Goal: Task Accomplishment & Management: Manage account settings

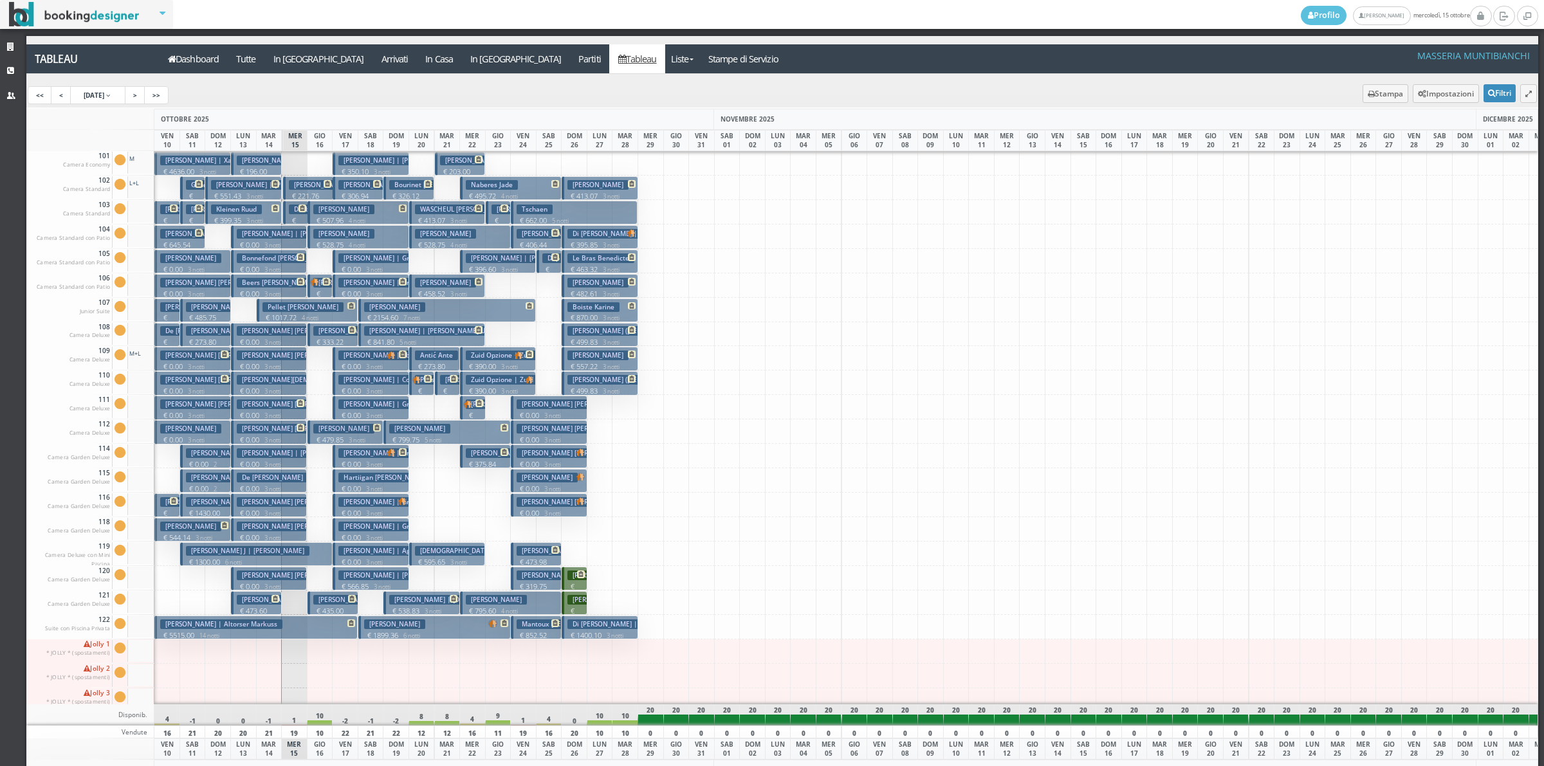
click at [293, 262] on h3 "Bonnefond Tiera Humphries | Stancill Tanita Bonnefond Tiera" at bounding box center [341, 258] width 208 height 10
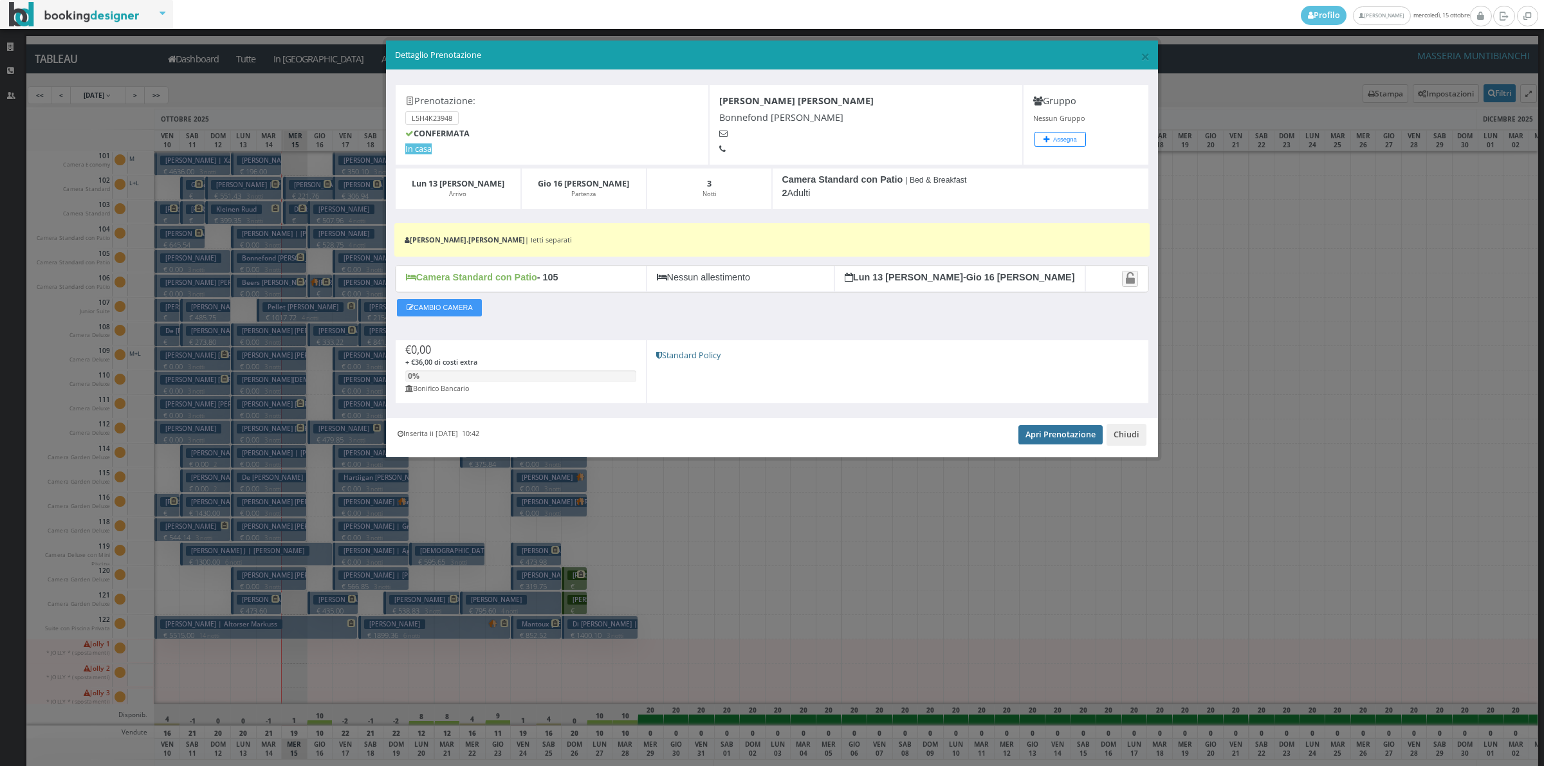
click at [1037, 444] on link "Apri Prenotazione" at bounding box center [1060, 434] width 84 height 19
click at [1141, 436] on button "Chiudi" at bounding box center [1127, 435] width 40 height 22
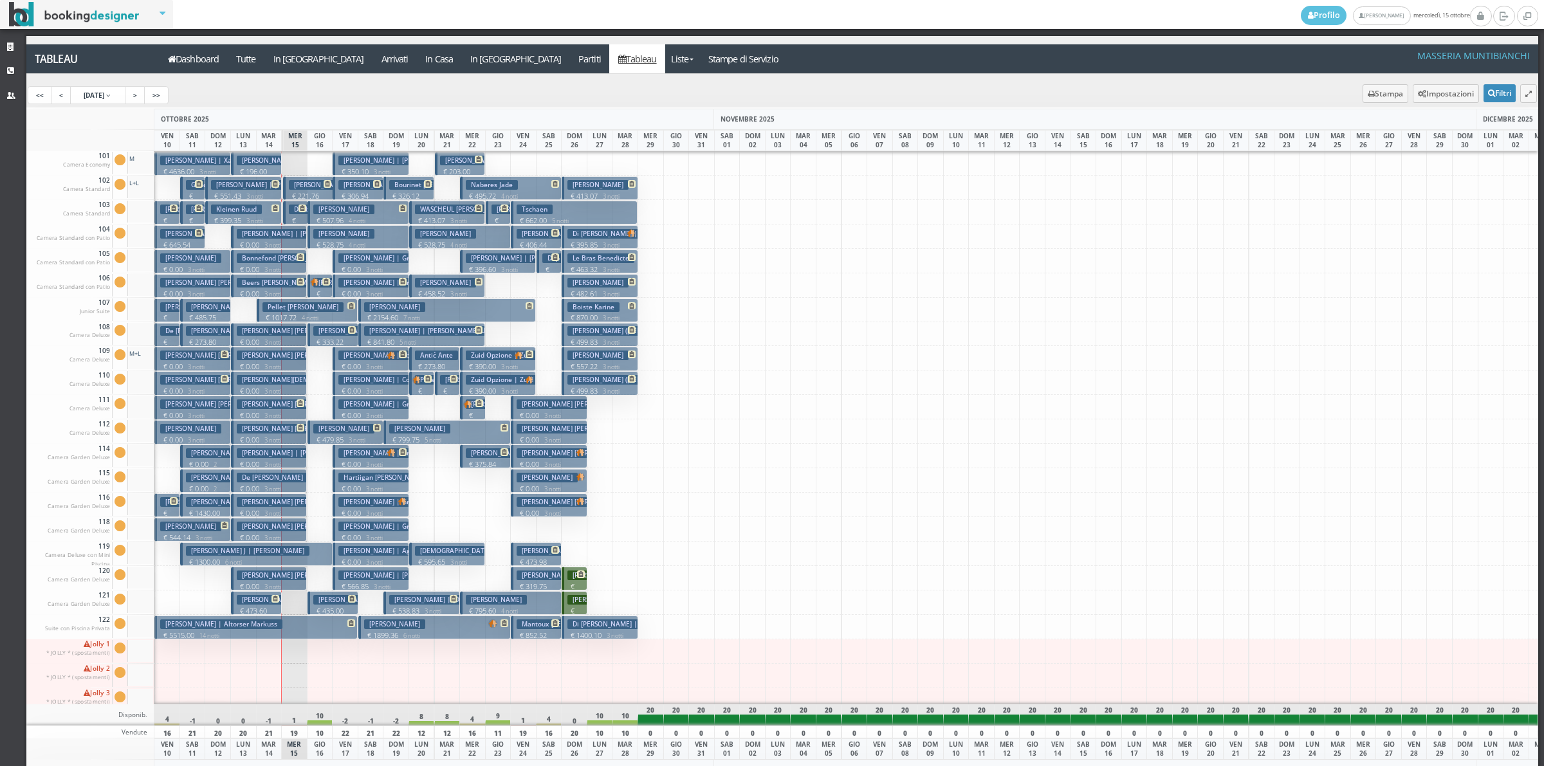
click at [288, 284] on h3 "Beers Carol Lenox | Conner Judith Beers Carol" at bounding box center [333, 283] width 192 height 10
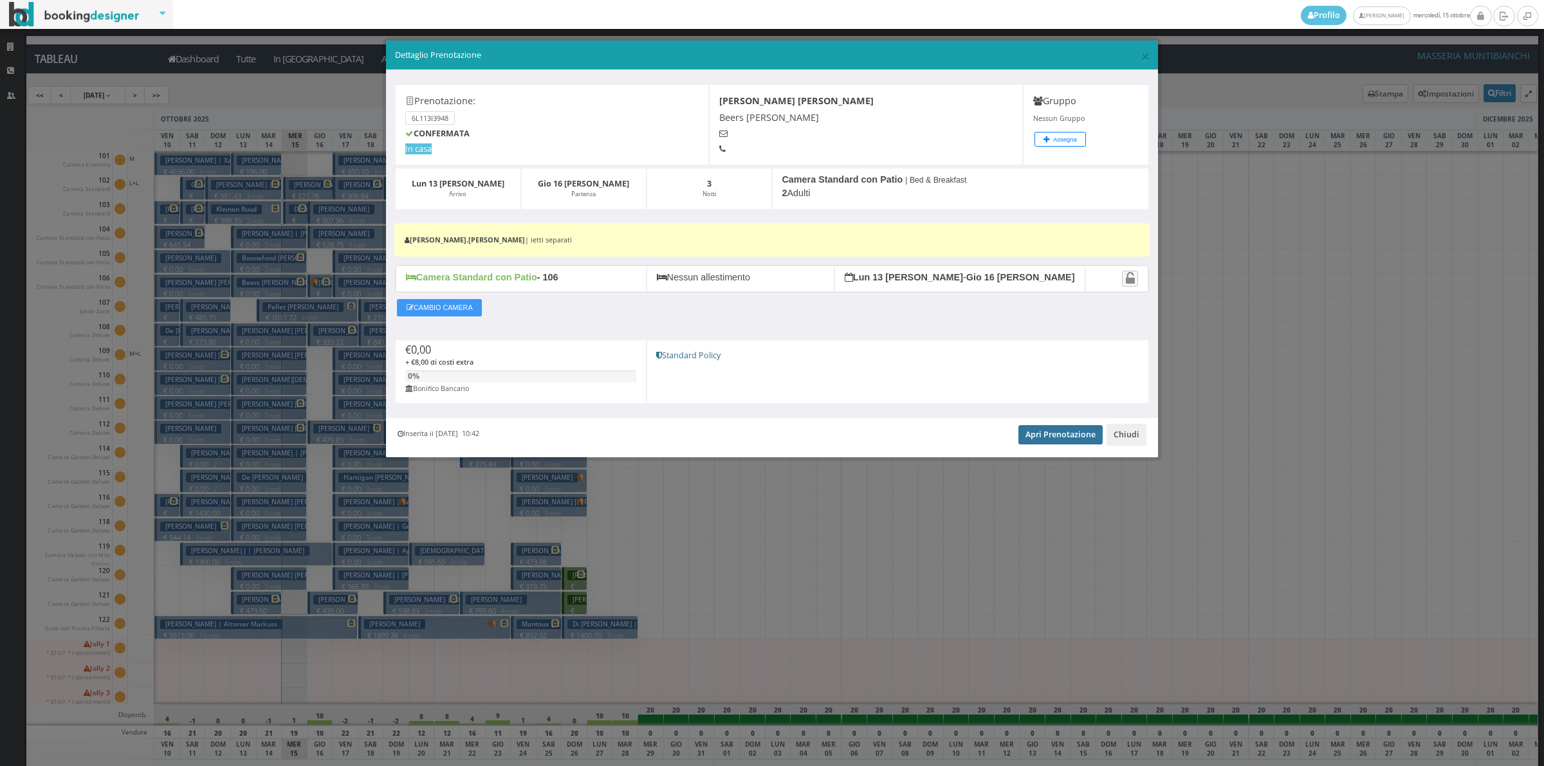
click at [1078, 439] on link "Apri Prenotazione" at bounding box center [1060, 434] width 84 height 19
click at [1129, 432] on button "Chiudi" at bounding box center [1127, 435] width 40 height 22
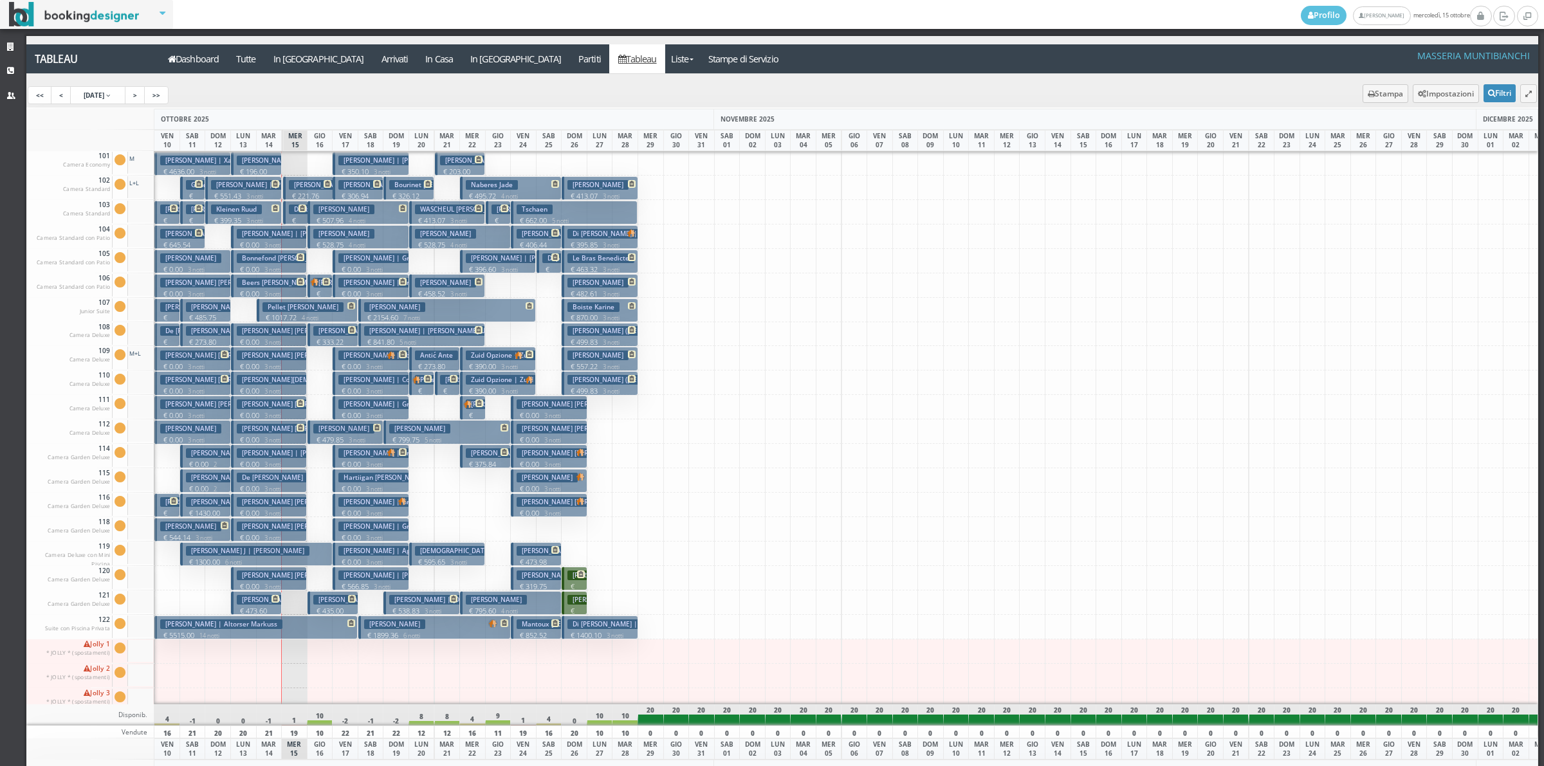
click at [293, 368] on p "€ 0.00 3 notti" at bounding box center [270, 367] width 66 height 10
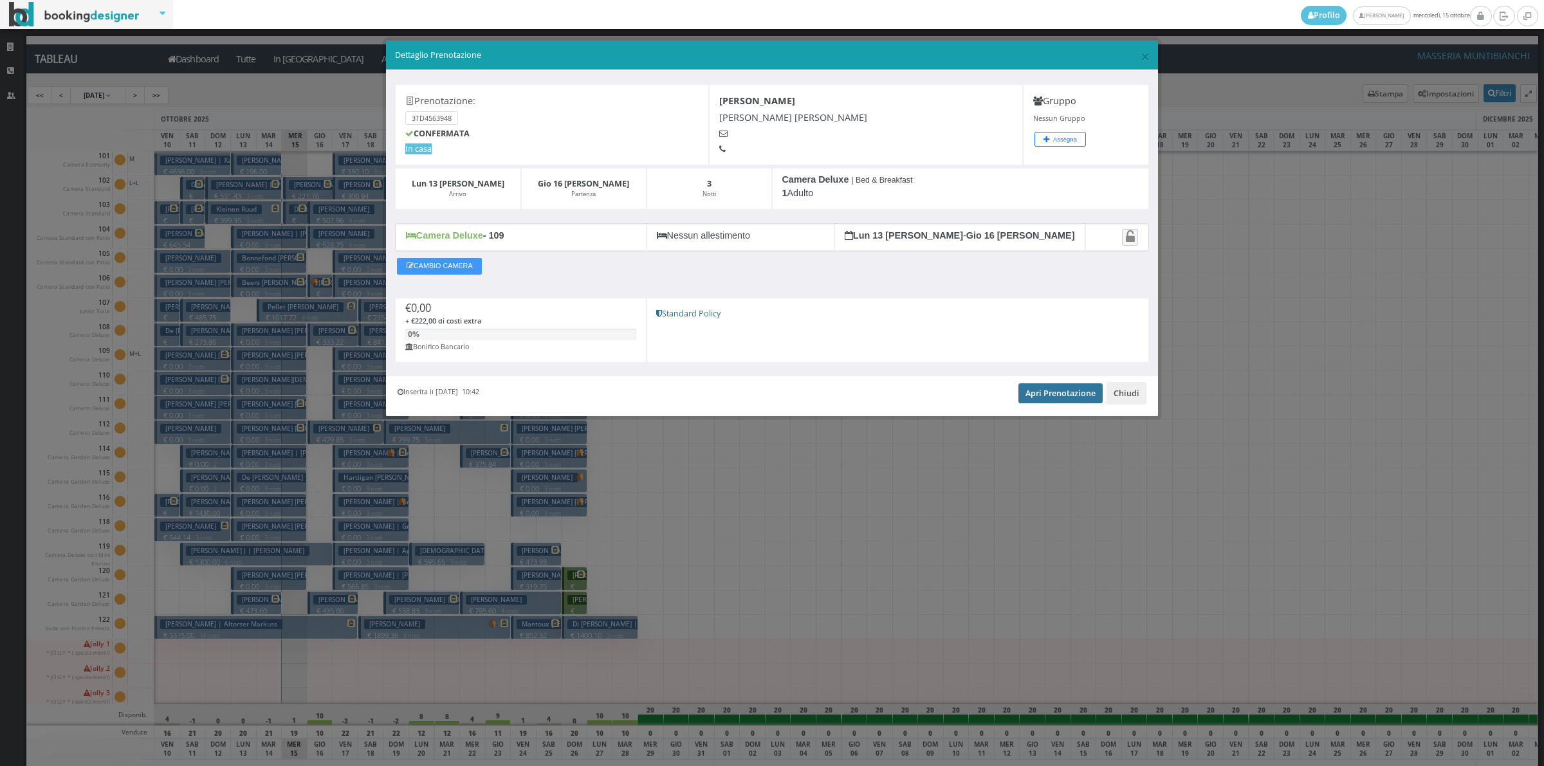
click at [1049, 394] on link "Apri Prenotazione" at bounding box center [1060, 392] width 84 height 19
click at [1137, 396] on button "Chiudi" at bounding box center [1127, 393] width 40 height 22
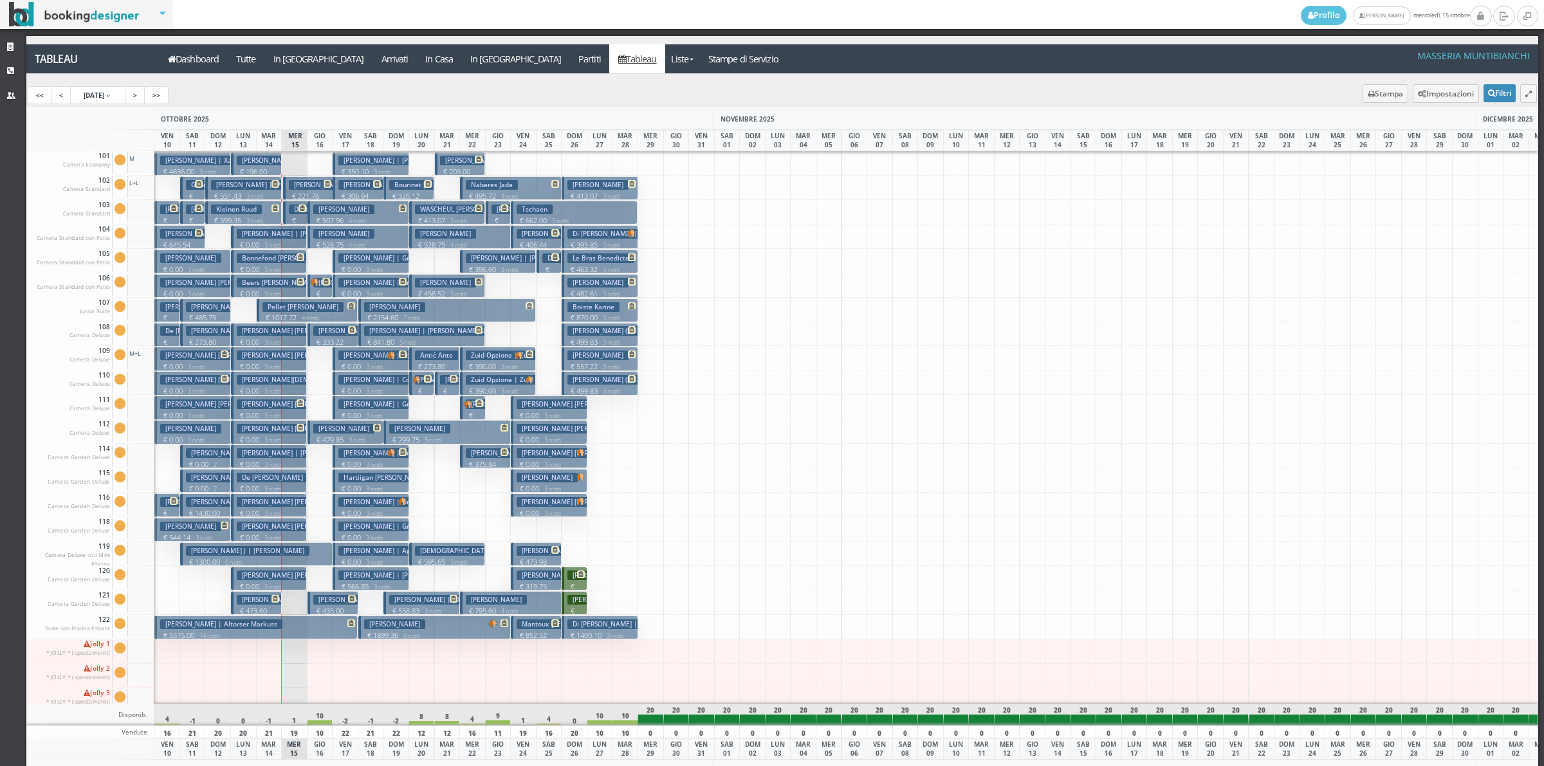
click at [277, 386] on button "Roberts Paula Gay | Paula Roberts € 0.00 3 notti 1 Adulto" at bounding box center [269, 383] width 76 height 24
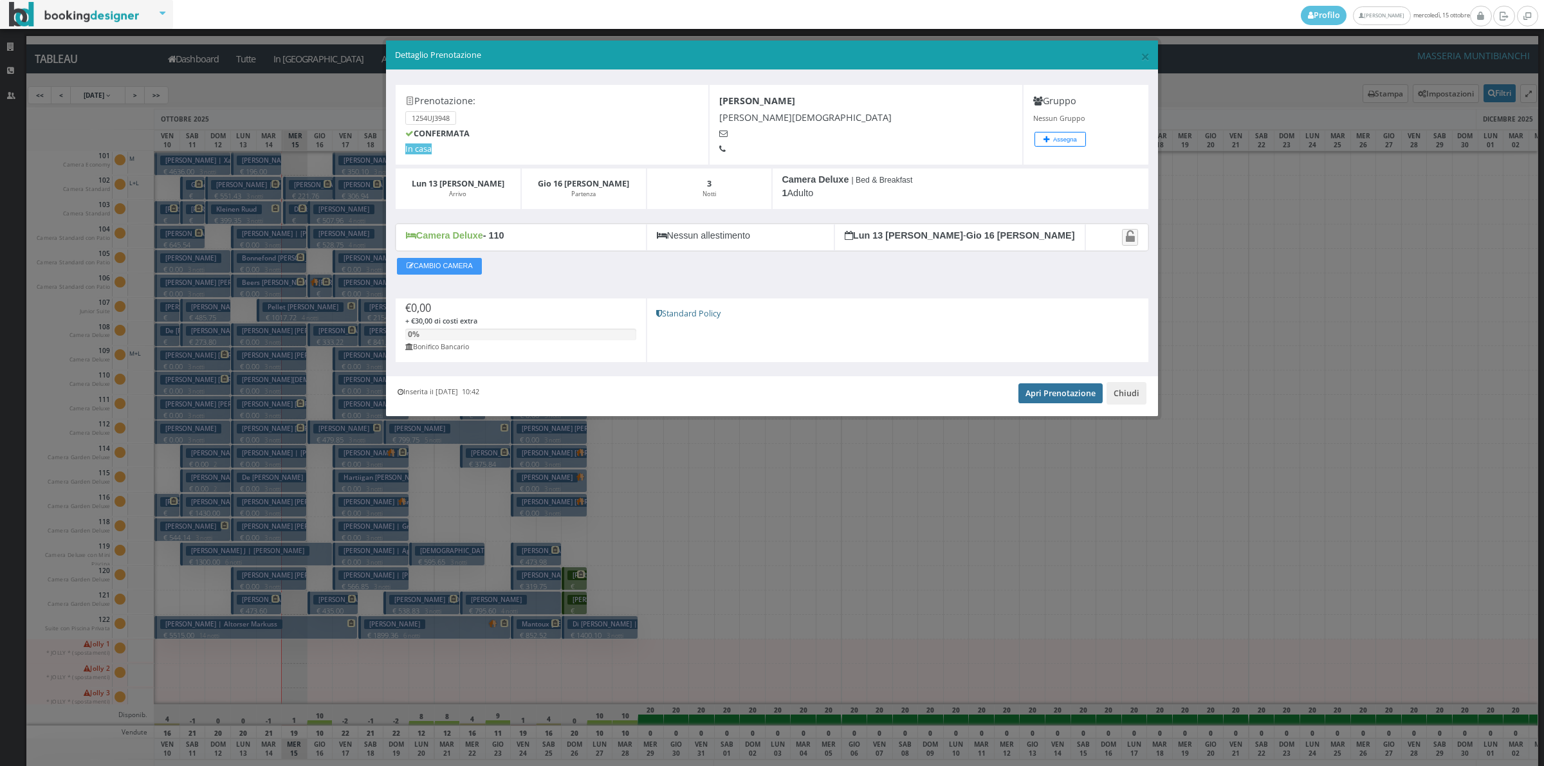
click at [1075, 401] on link "Apri Prenotazione" at bounding box center [1060, 392] width 84 height 19
click at [1133, 389] on button "Chiudi" at bounding box center [1127, 393] width 40 height 22
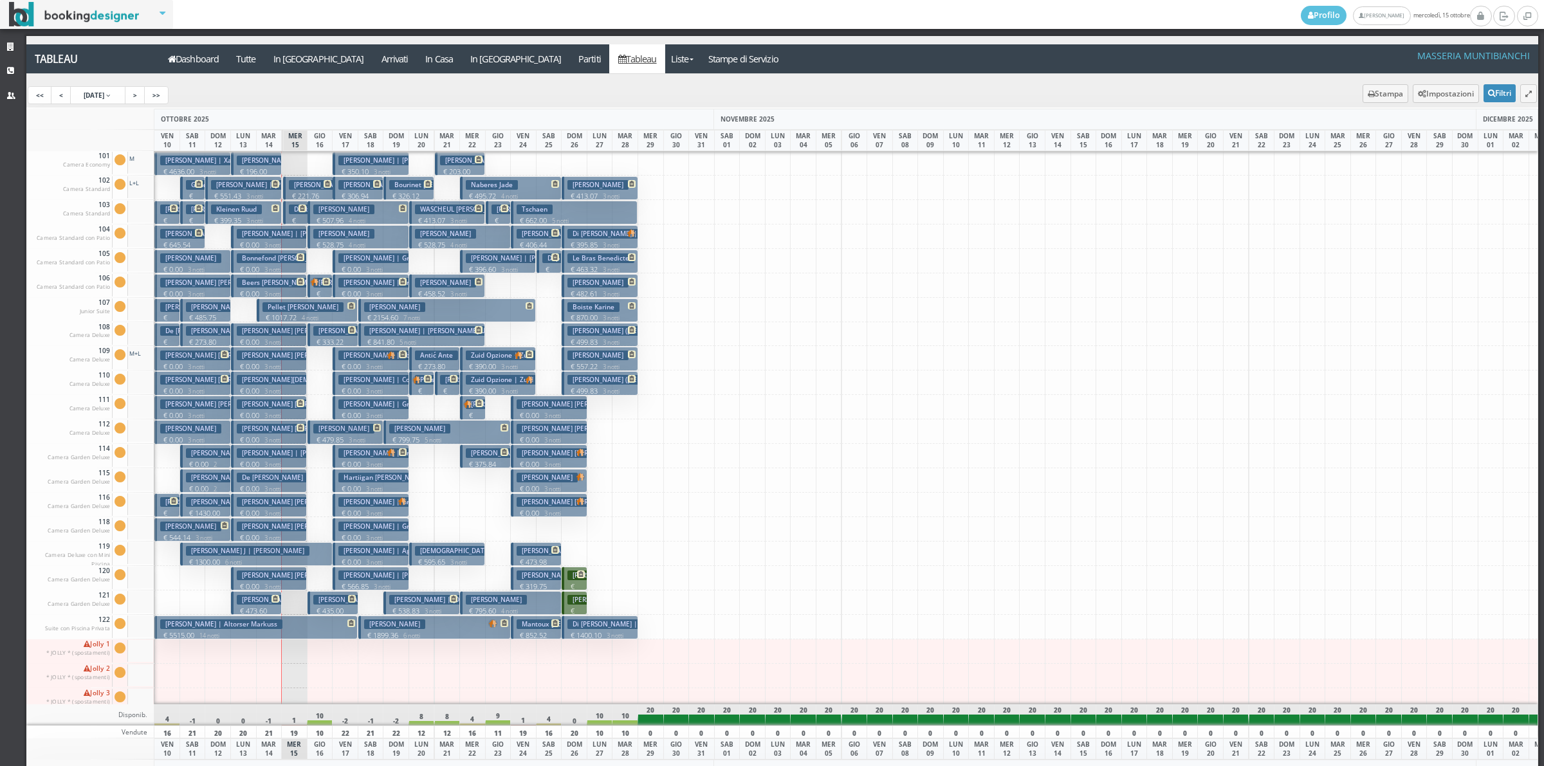
click at [274, 410] on button "Tolaas Laura Ann | Tolaas Laura Abrahamson Maria € 0.00 3 notti 2 Adulti" at bounding box center [269, 408] width 76 height 24
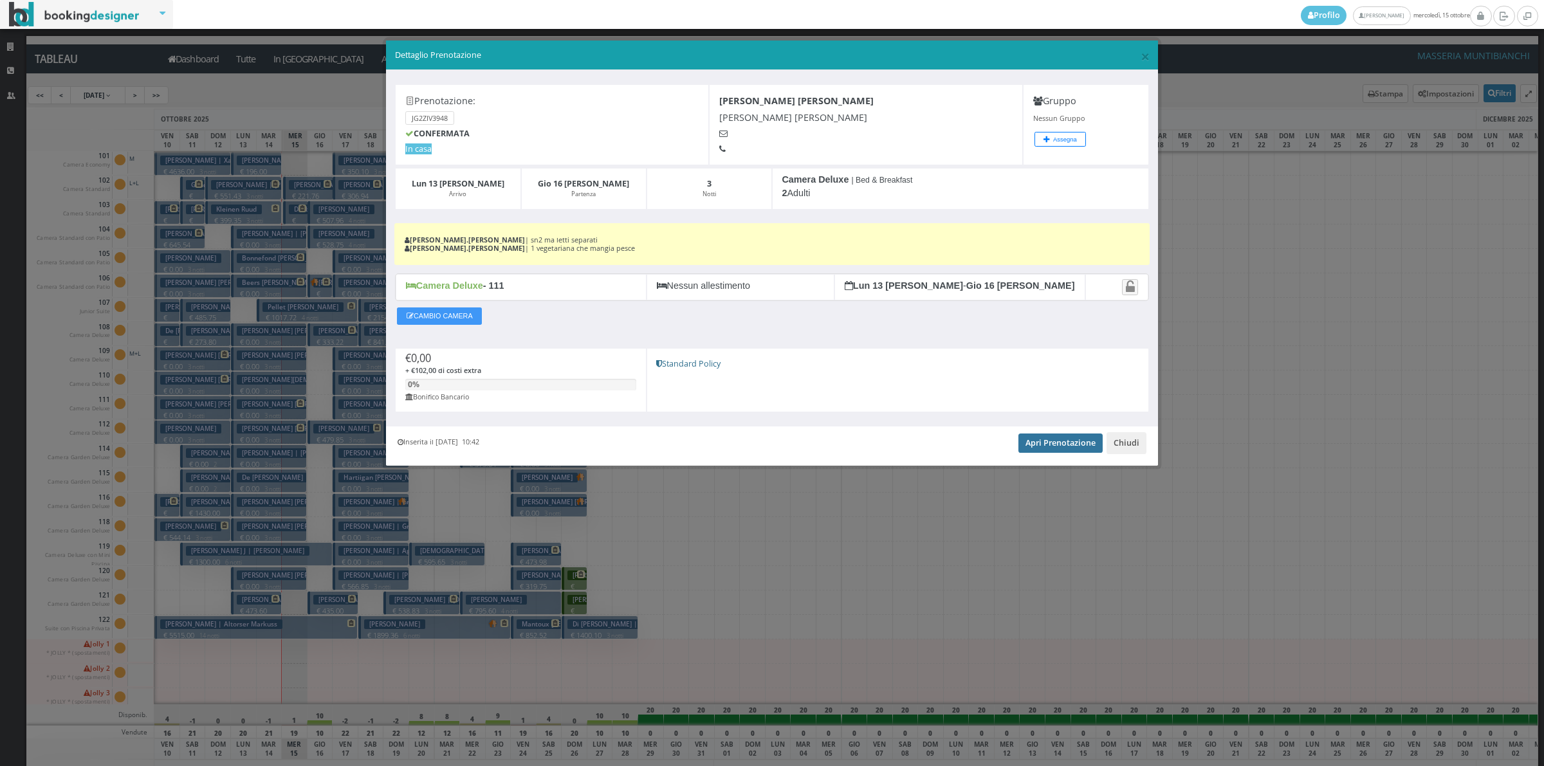
click at [1049, 451] on link "Apri Prenotazione" at bounding box center [1060, 443] width 84 height 19
click at [1128, 441] on button "Chiudi" at bounding box center [1127, 443] width 40 height 22
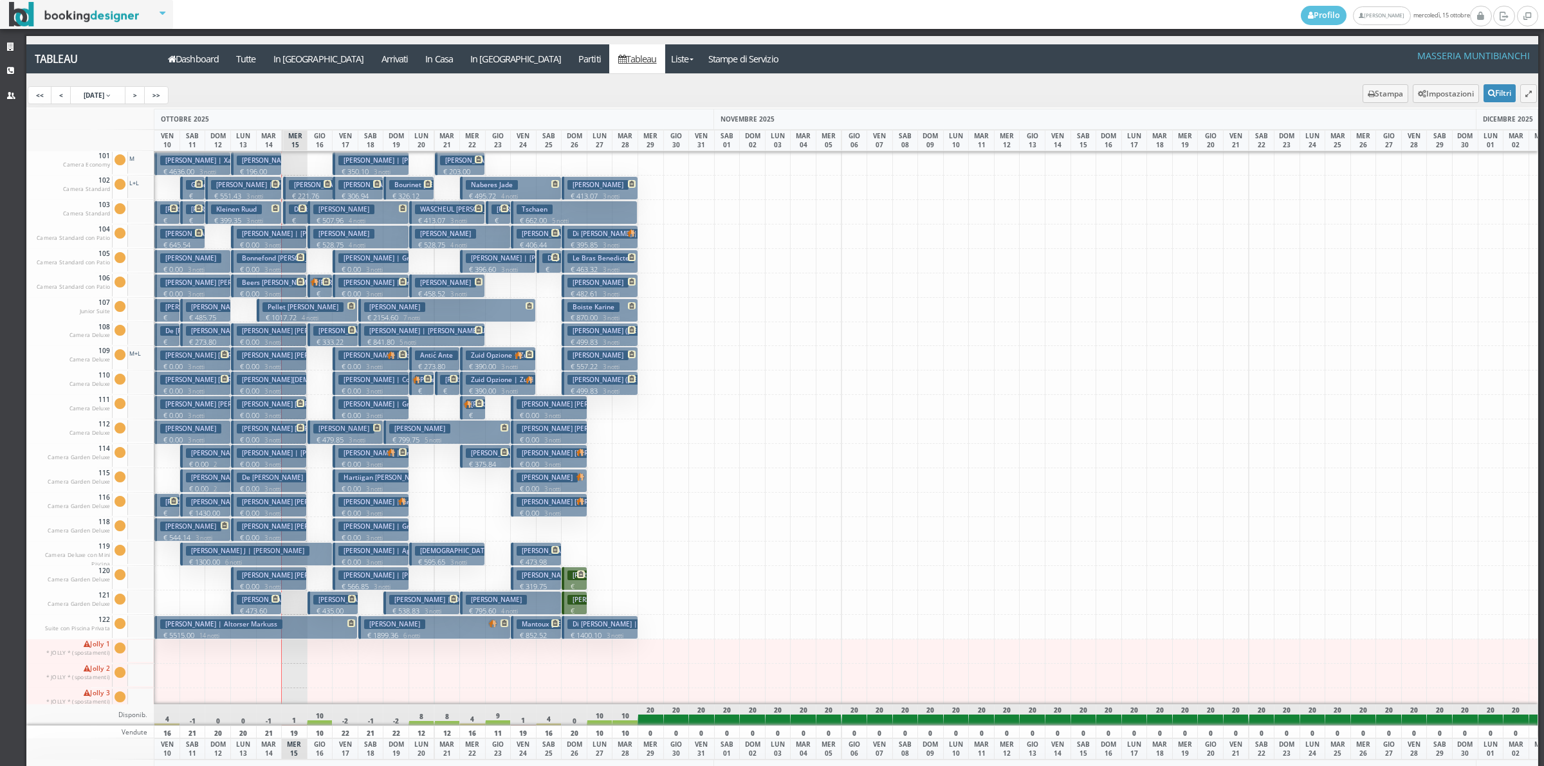
click at [275, 432] on h3 "Martin Marguerite Ellen | Ackles Kimberly Martin Marguerite" at bounding box center [361, 429] width 248 height 10
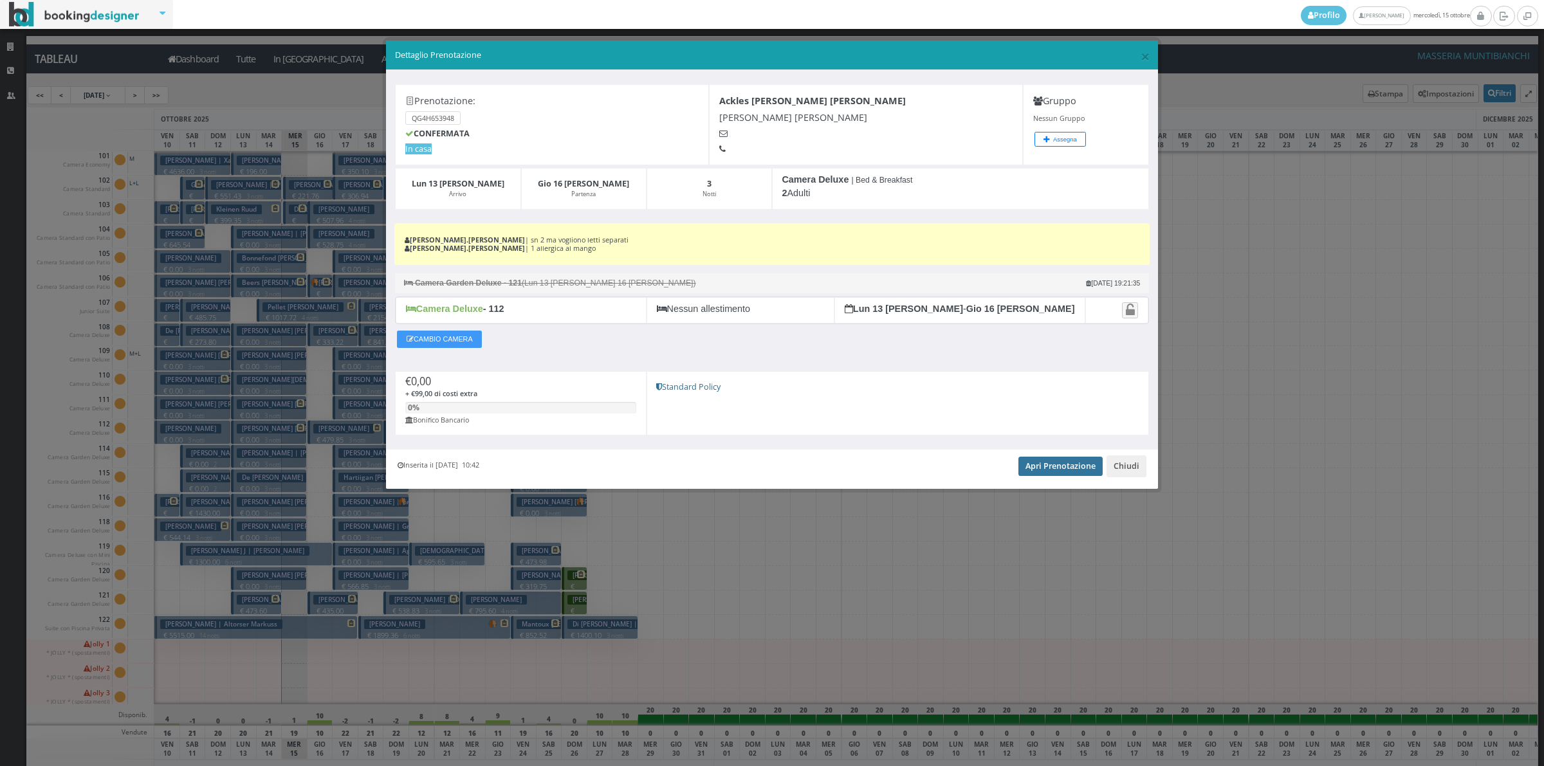
click at [1071, 465] on link "Apri Prenotazione" at bounding box center [1060, 466] width 84 height 19
click at [1143, 467] on button "Chiudi" at bounding box center [1127, 467] width 40 height 22
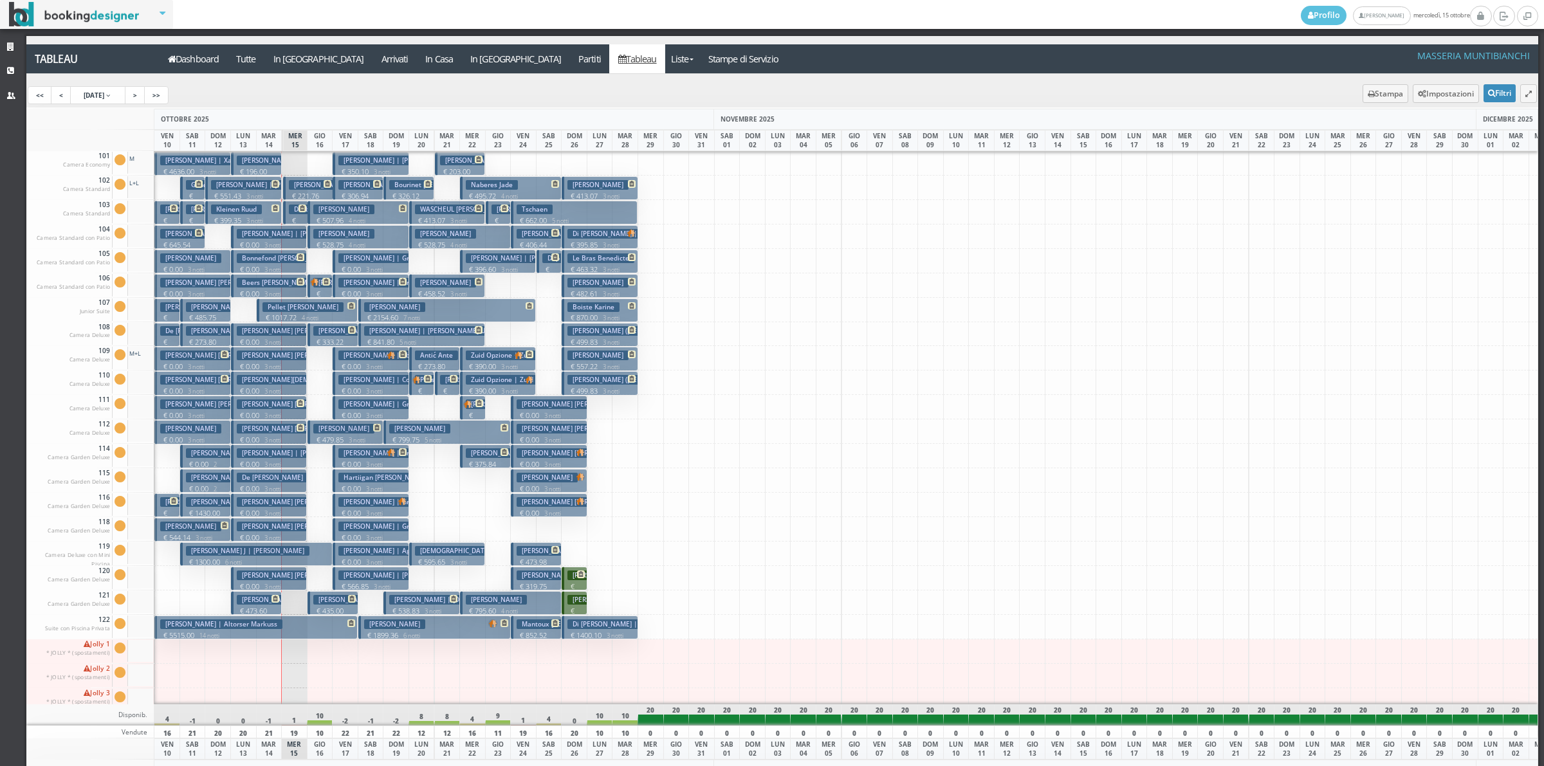
click at [255, 489] on p "€ 0.00 3 notti" at bounding box center [270, 489] width 66 height 10
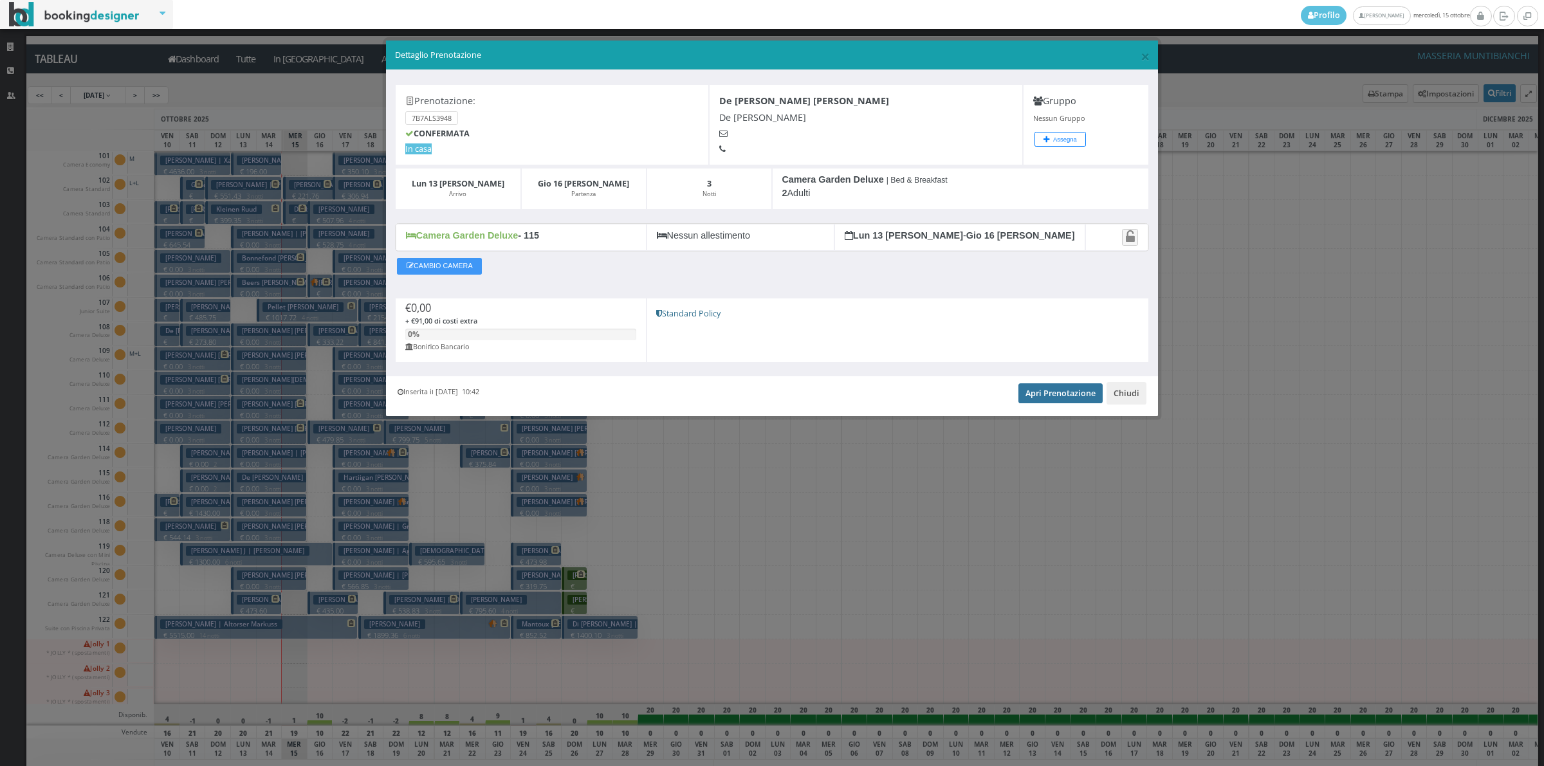
click at [1069, 397] on link "Apri Prenotazione" at bounding box center [1060, 392] width 84 height 19
click at [1129, 396] on button "Chiudi" at bounding box center [1127, 393] width 40 height 22
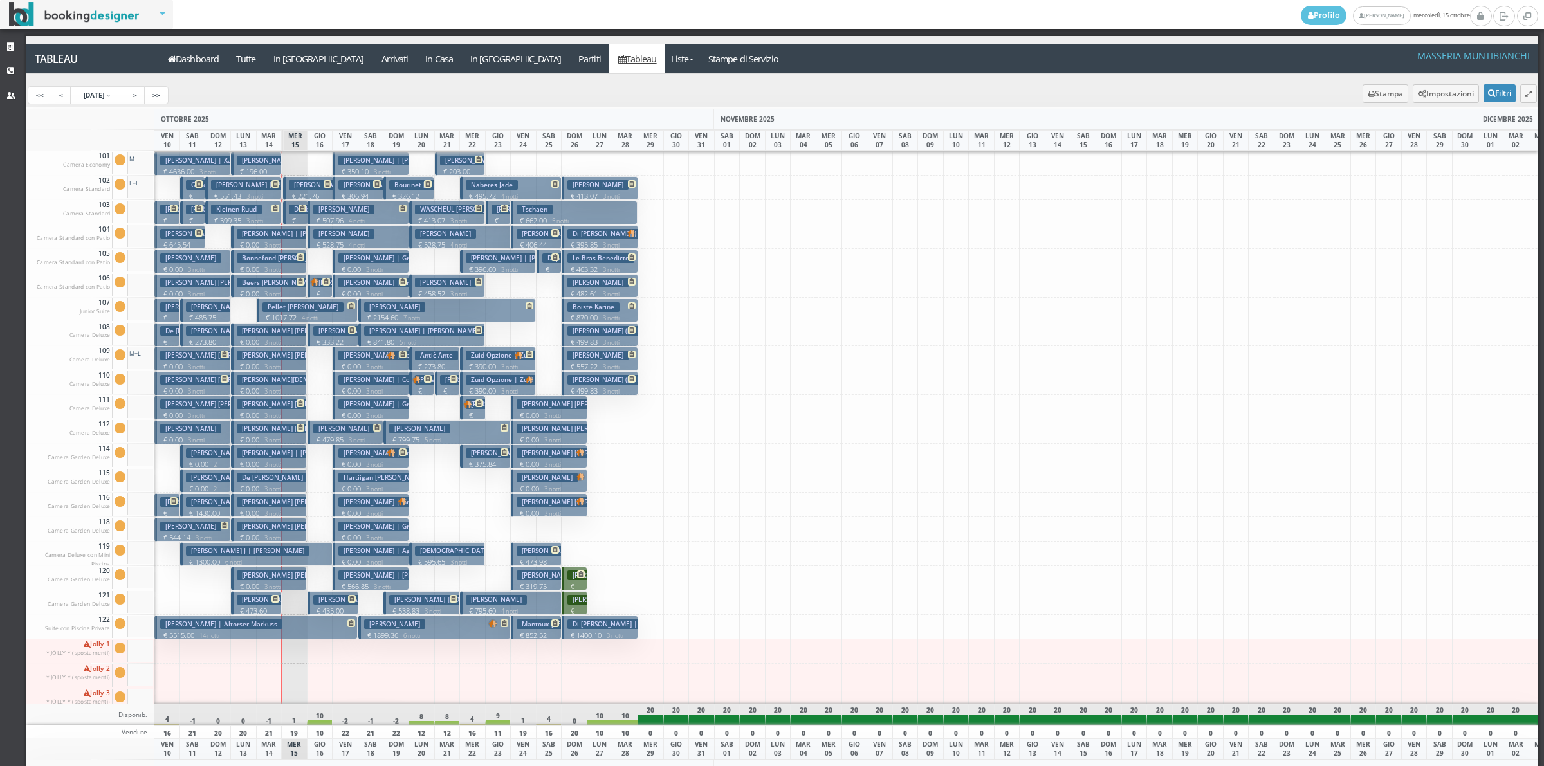
click at [284, 531] on h3 "Reilly Susan Elizabeth | Abbott Denise Reilly Susan" at bounding box center [349, 527] width 225 height 10
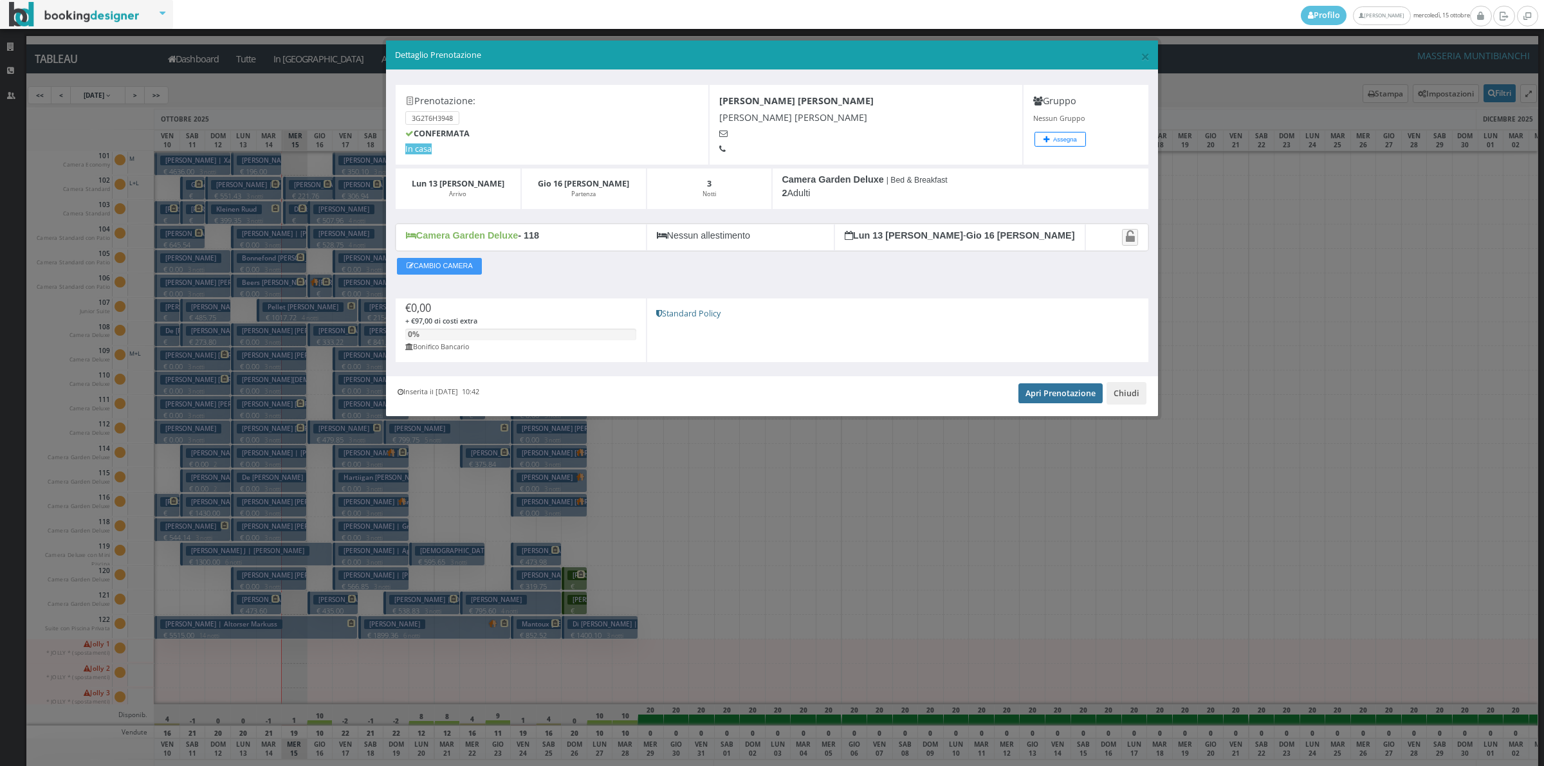
click at [1049, 391] on link "Apri Prenotazione" at bounding box center [1060, 392] width 84 height 19
click at [1127, 397] on button "Chiudi" at bounding box center [1127, 393] width 40 height 22
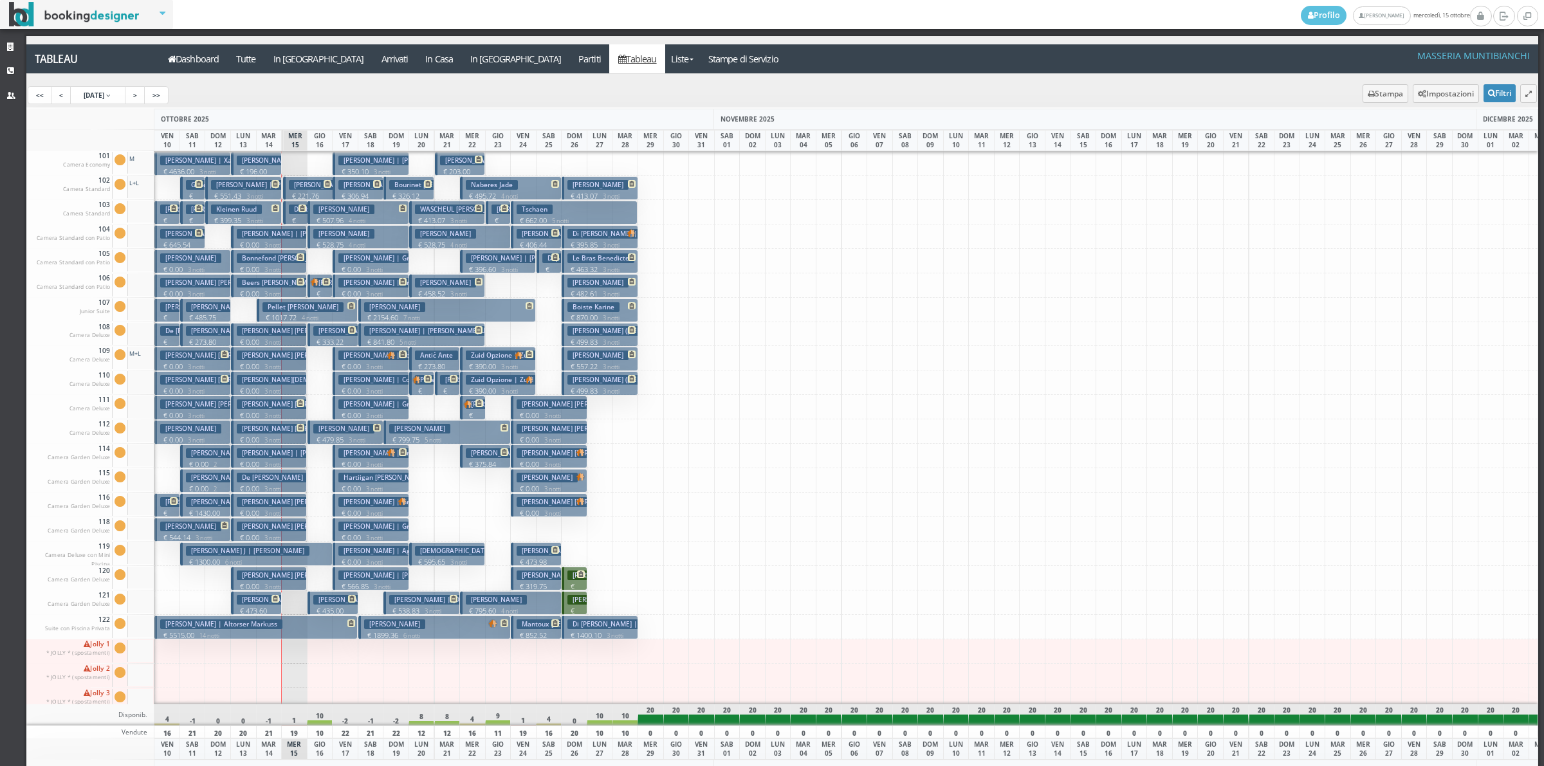
click at [261, 576] on h3 "Salamie Cheryl Anne | Aggiunta Vbt" at bounding box center [318, 576] width 162 height 10
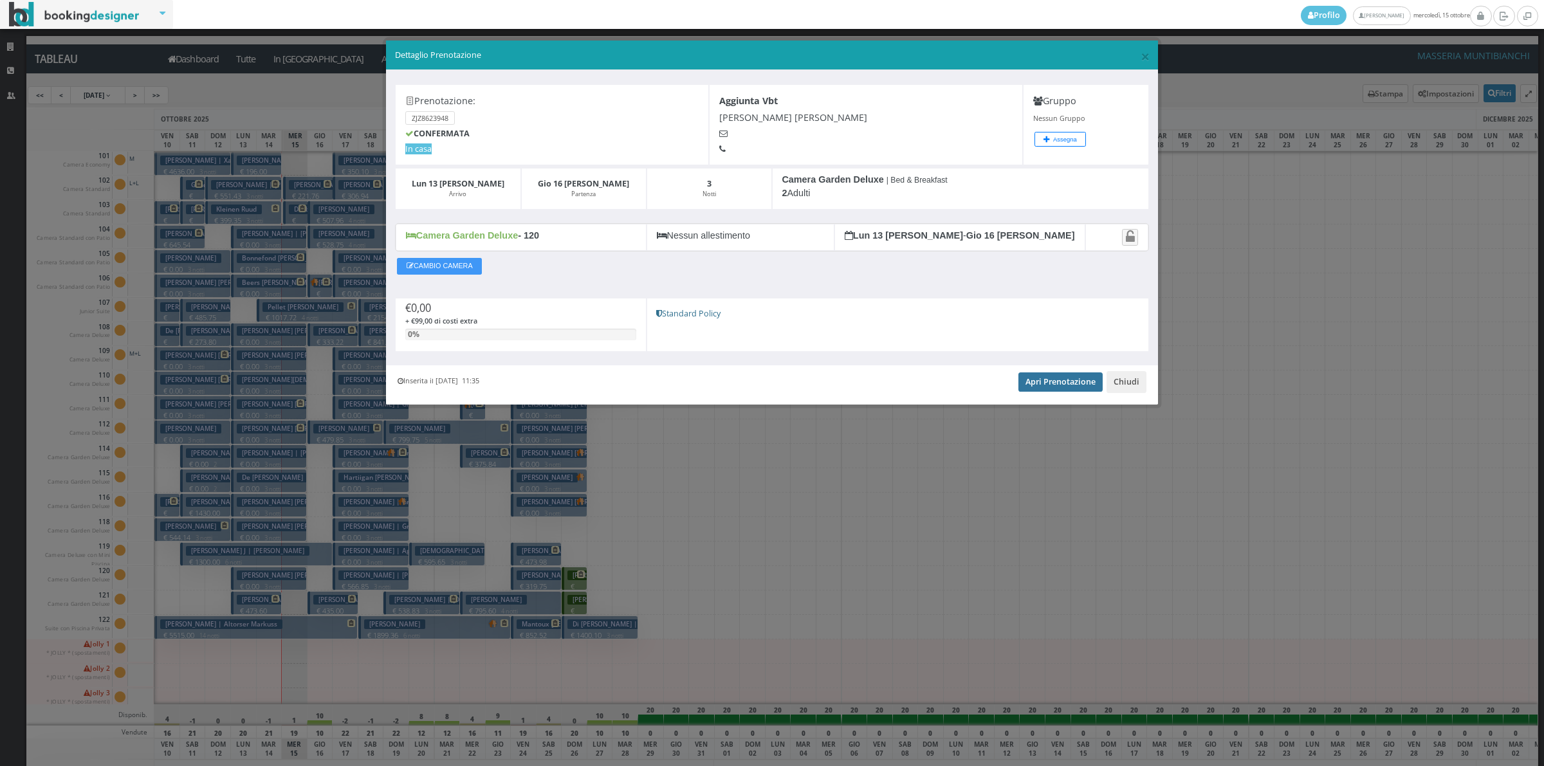
click at [1062, 387] on link "Apri Prenotazione" at bounding box center [1060, 382] width 84 height 19
click at [1123, 380] on button "Chiudi" at bounding box center [1127, 382] width 40 height 22
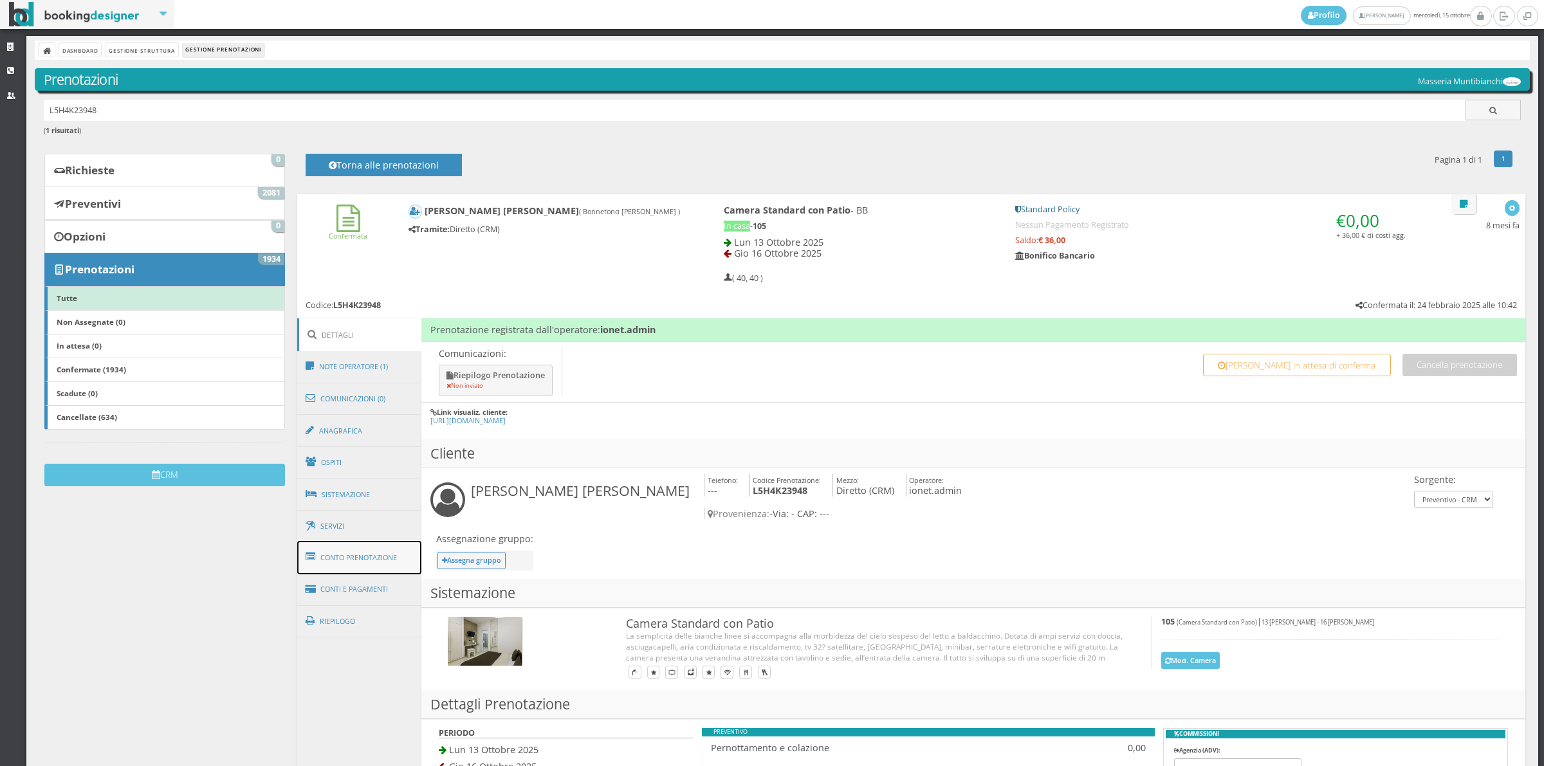
click at [349, 555] on link "Conto Prenotazione" at bounding box center [359, 557] width 125 height 33
click at [351, 586] on link "Conti e Pagamenti" at bounding box center [359, 589] width 125 height 33
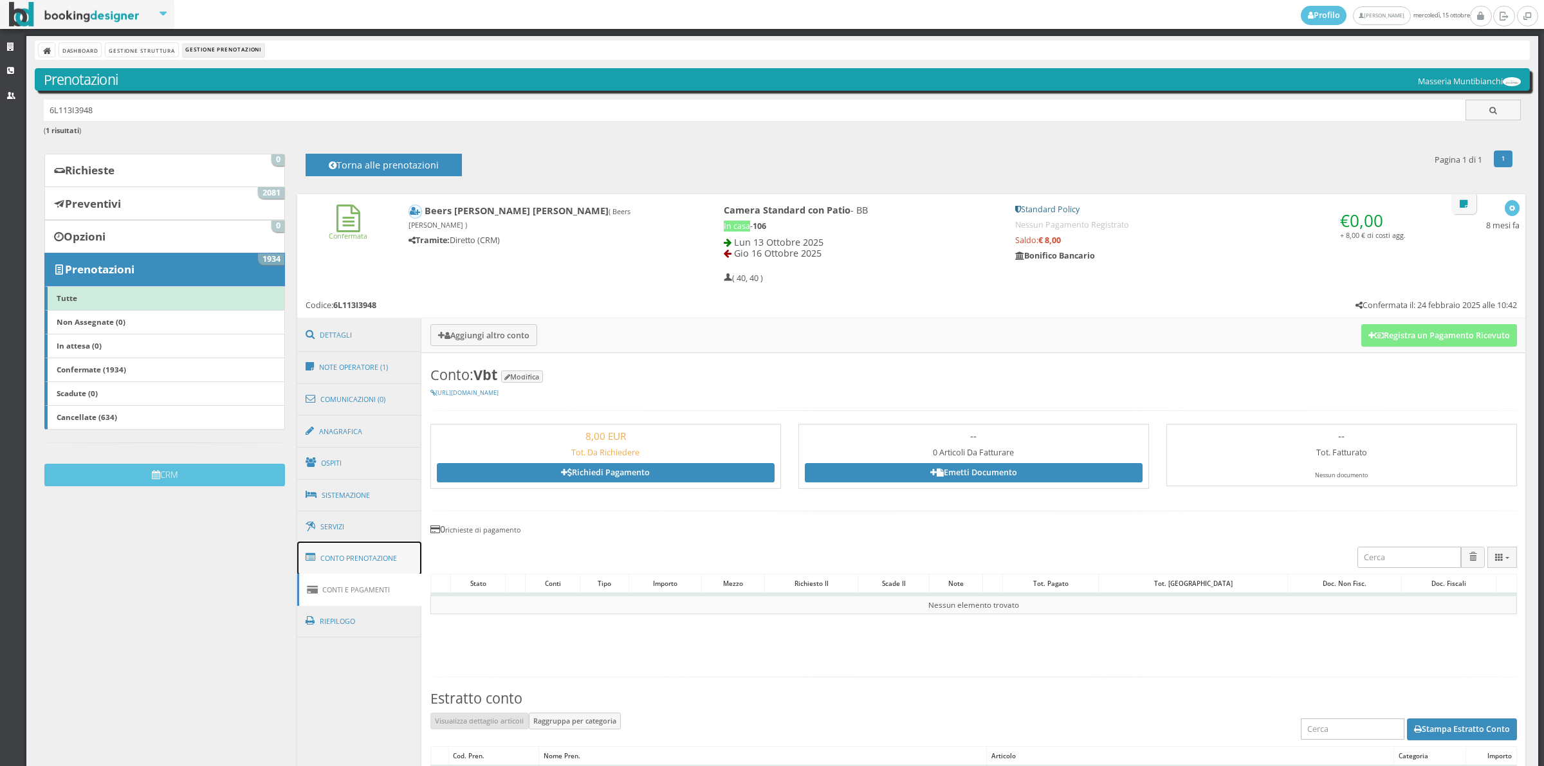
click at [351, 560] on link "Conto Prenotazione" at bounding box center [359, 558] width 125 height 33
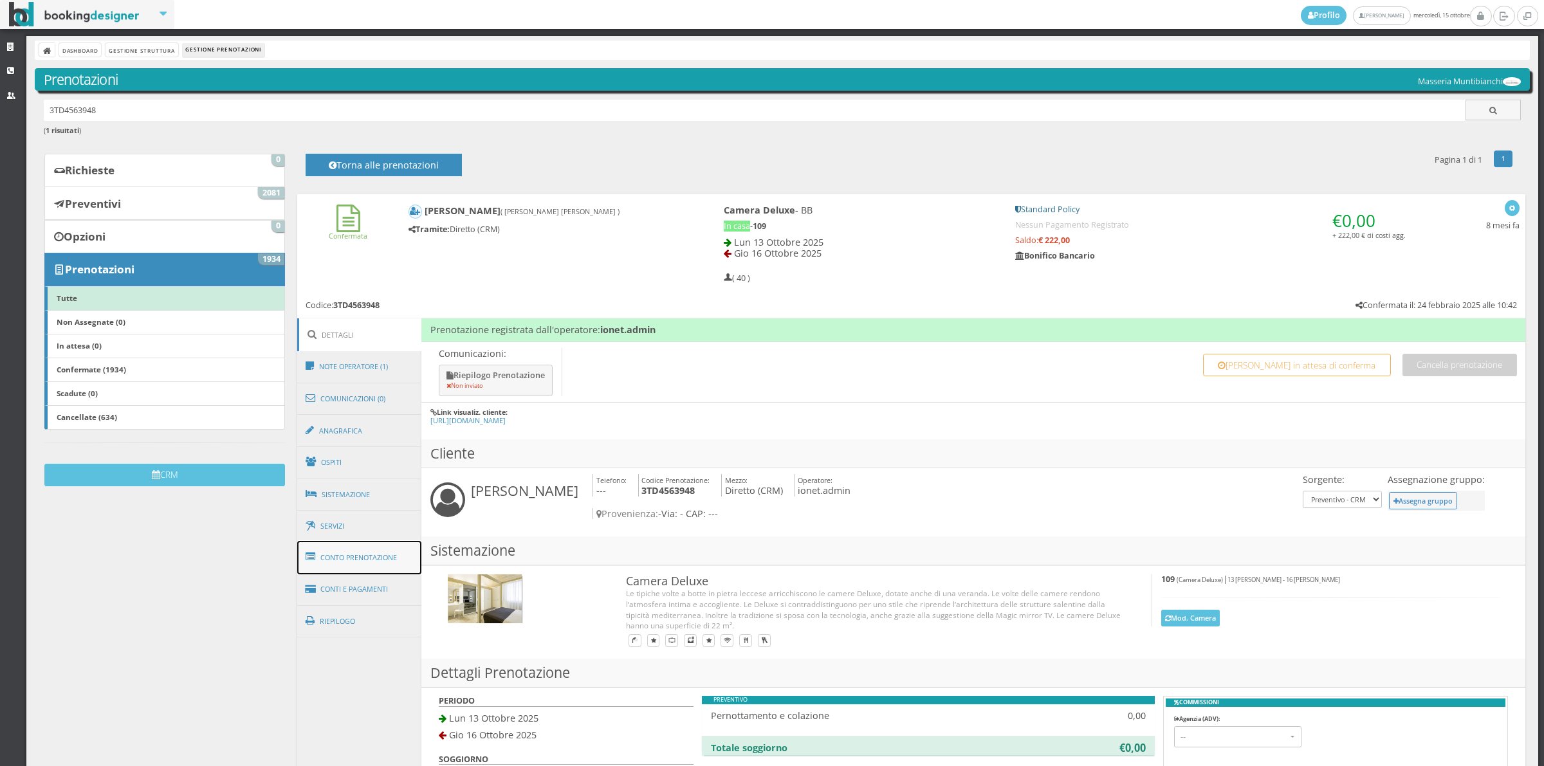
click at [383, 561] on link "Conto Prenotazione" at bounding box center [359, 557] width 125 height 33
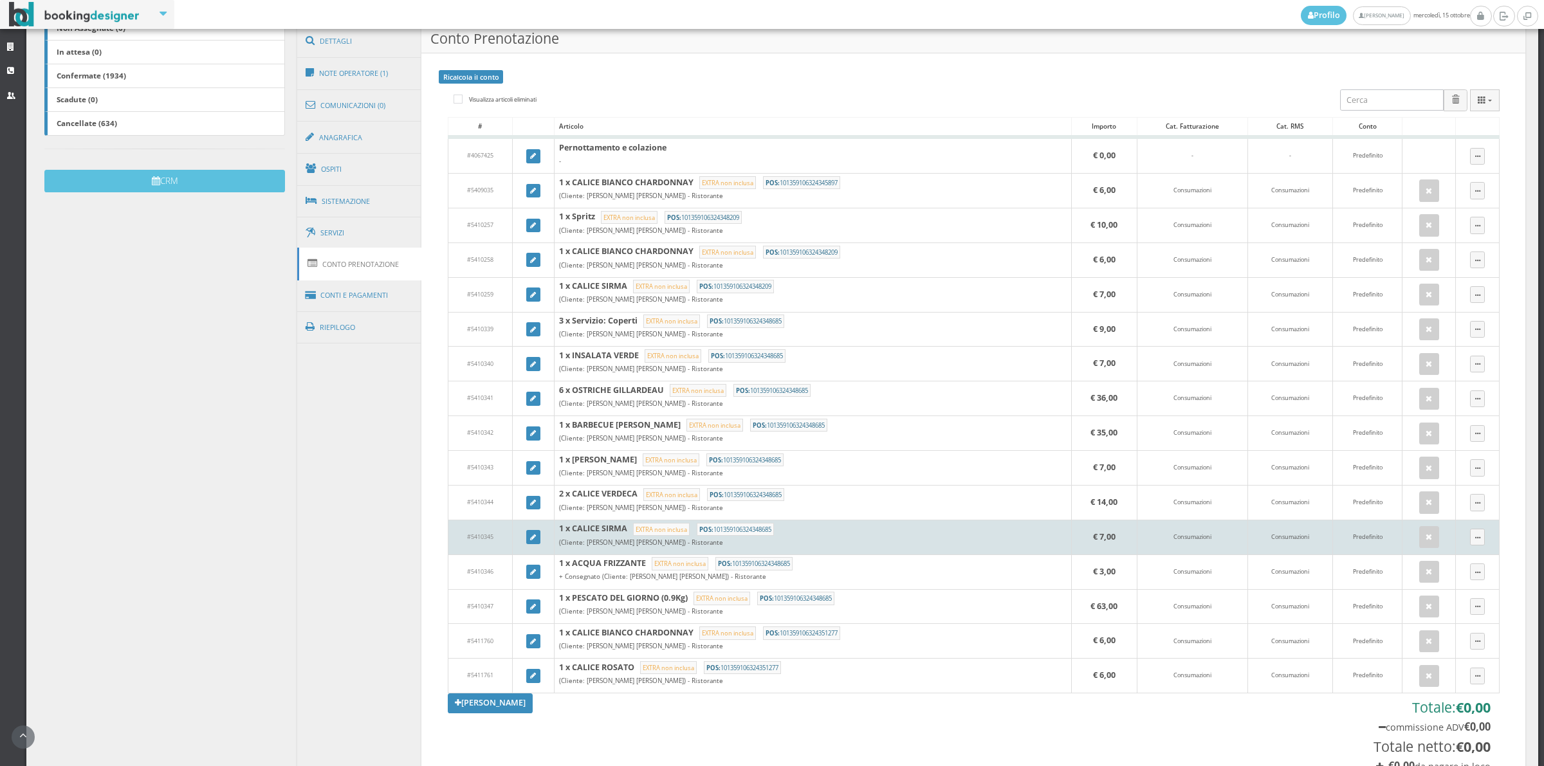
scroll to position [536, 0]
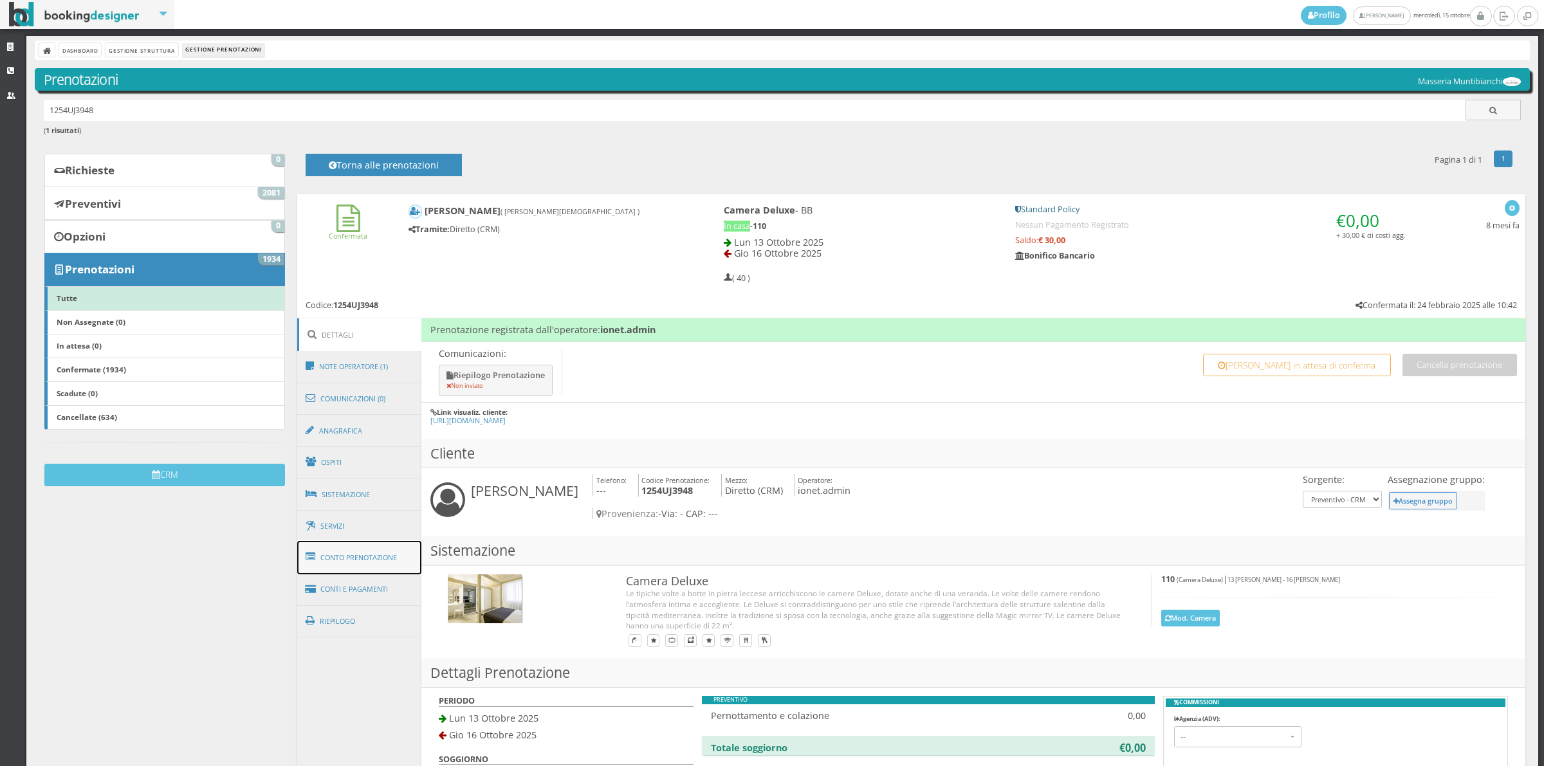
click at [352, 549] on link "Conto Prenotazione" at bounding box center [359, 557] width 125 height 33
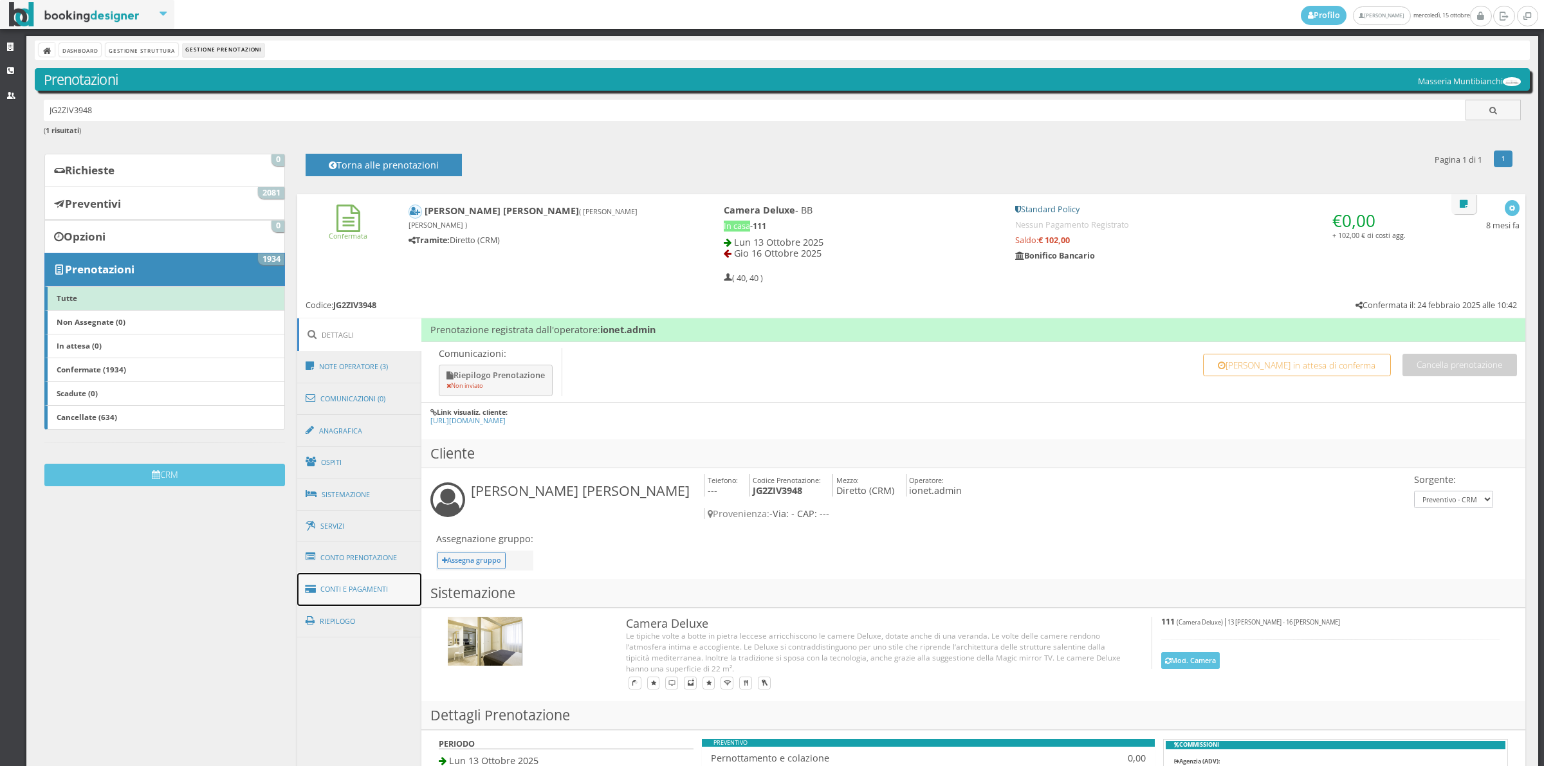
click at [367, 590] on link "Conti e Pagamenti" at bounding box center [359, 589] width 125 height 33
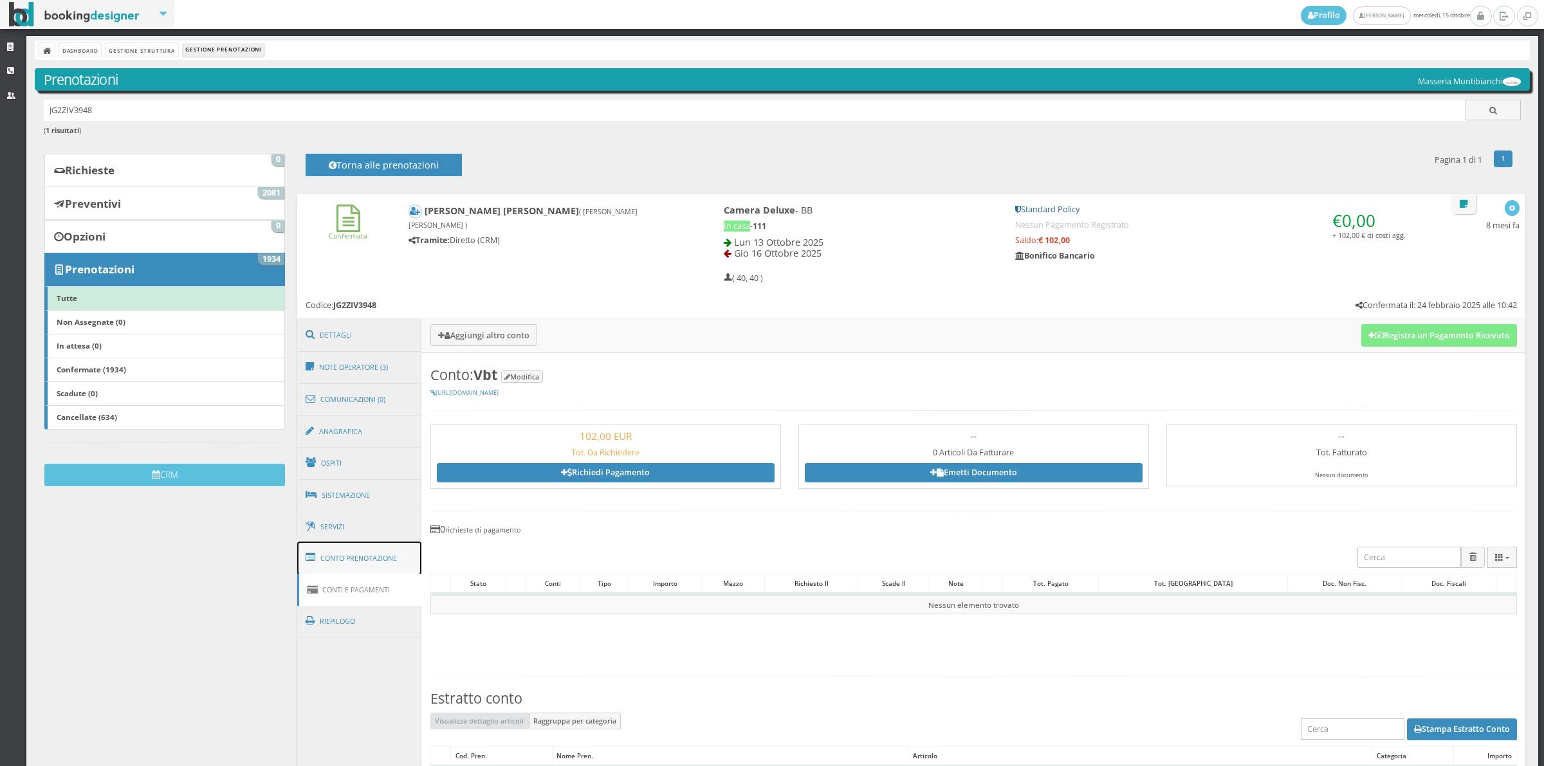
click at [352, 555] on link "Conto Prenotazione" at bounding box center [359, 558] width 125 height 33
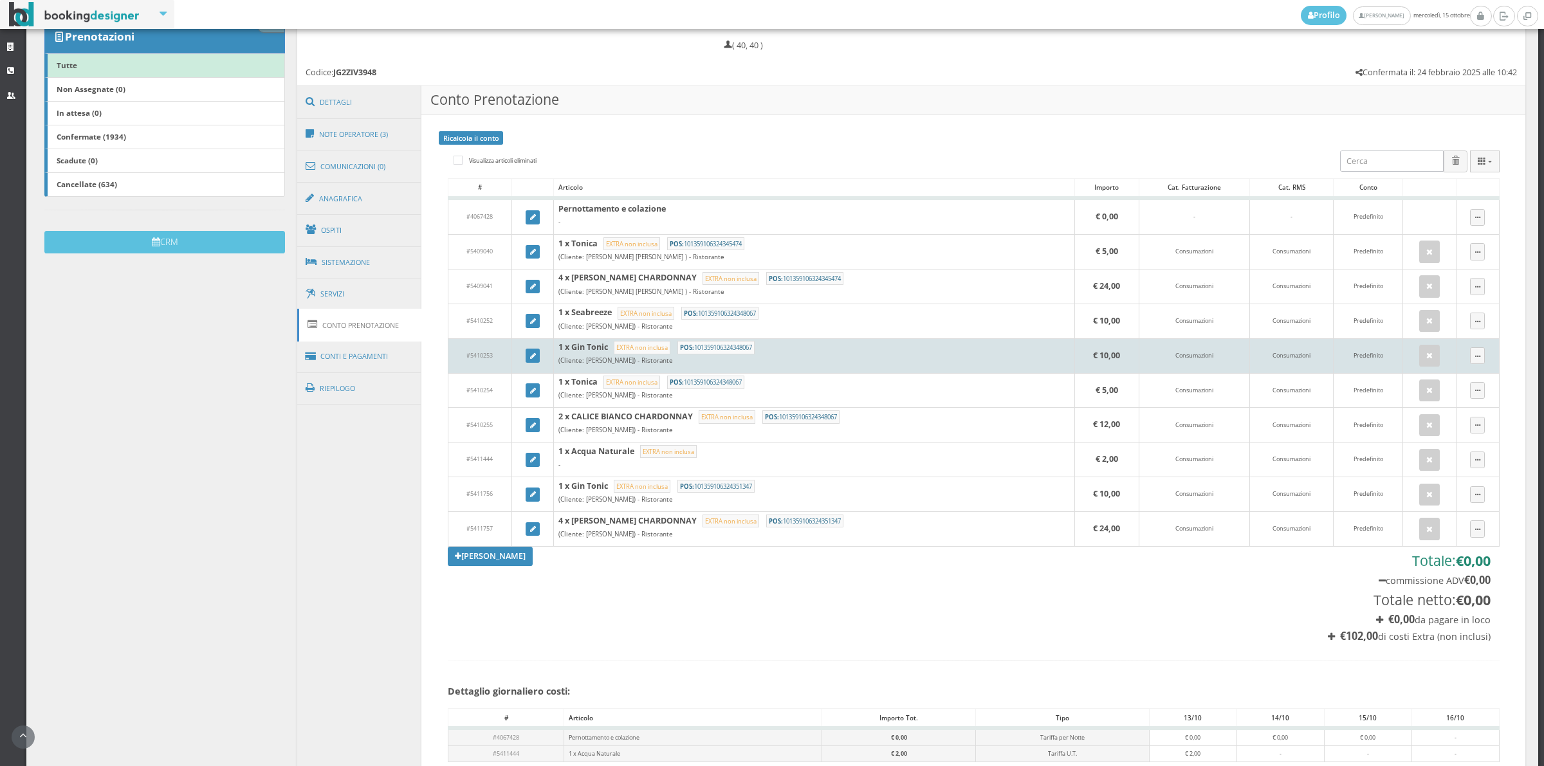
scroll to position [268, 0]
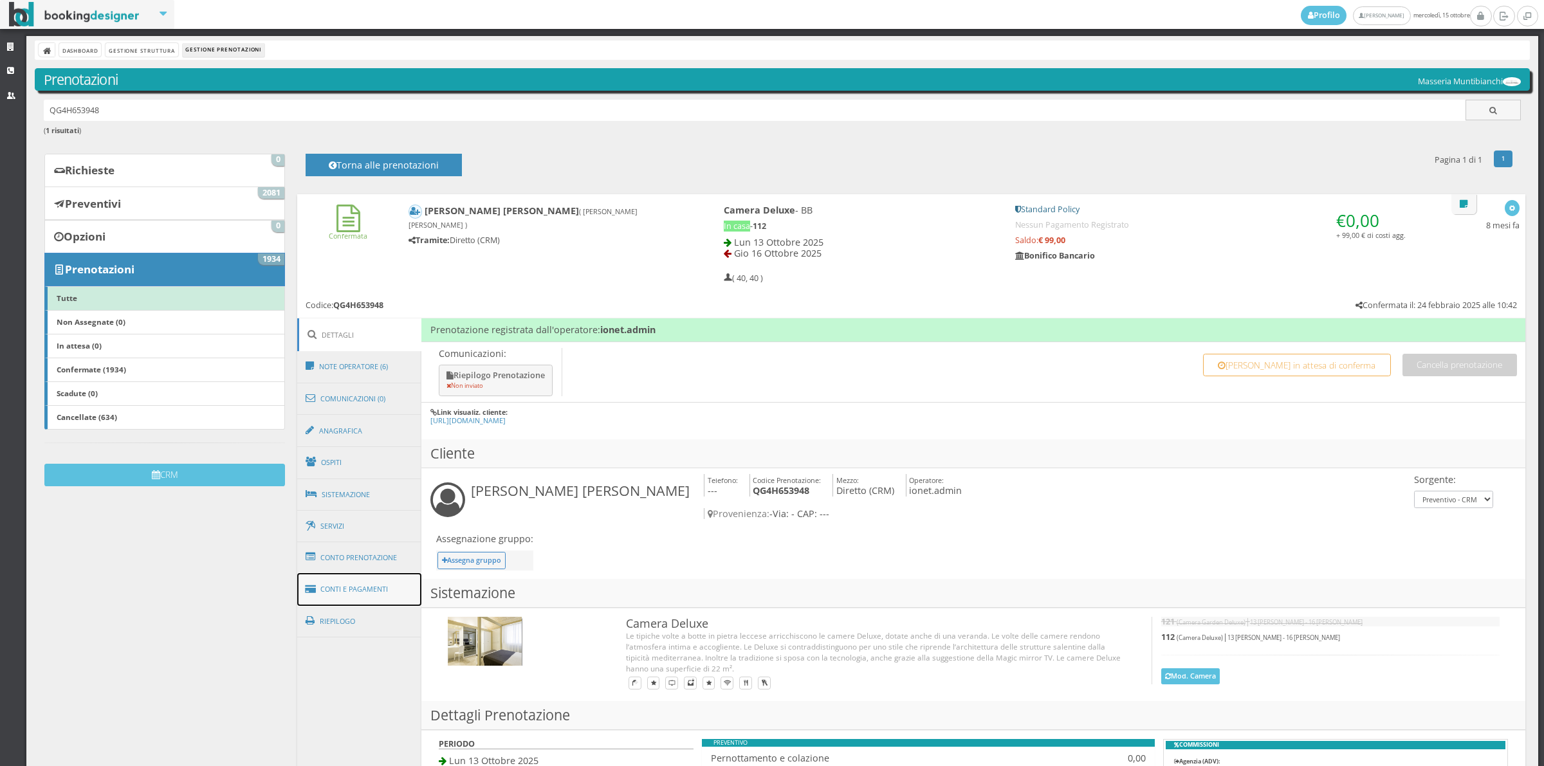
click at [349, 577] on link "Conti e Pagamenti" at bounding box center [359, 589] width 125 height 33
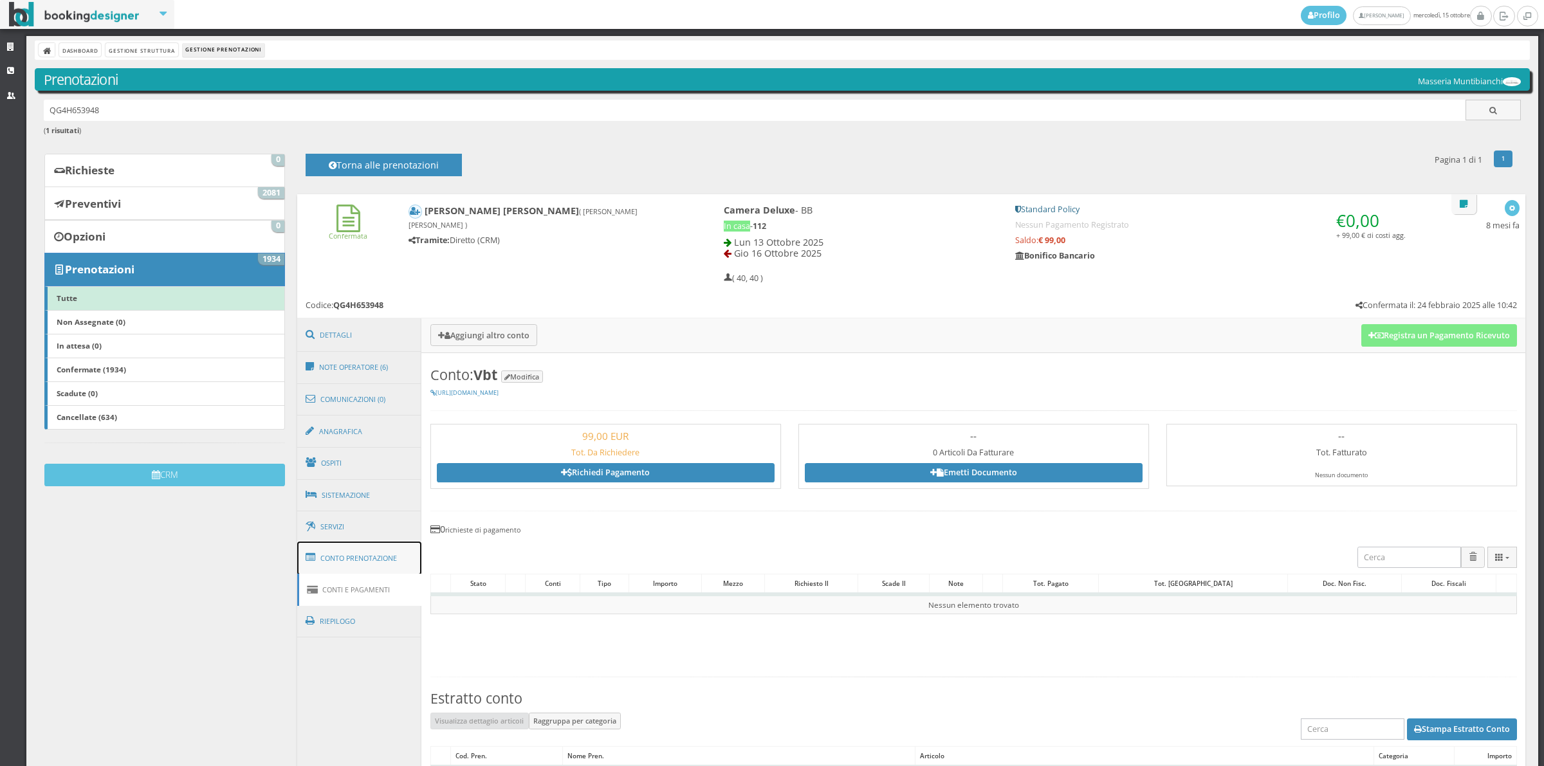
click at [367, 558] on link "Conto Prenotazione" at bounding box center [359, 558] width 125 height 33
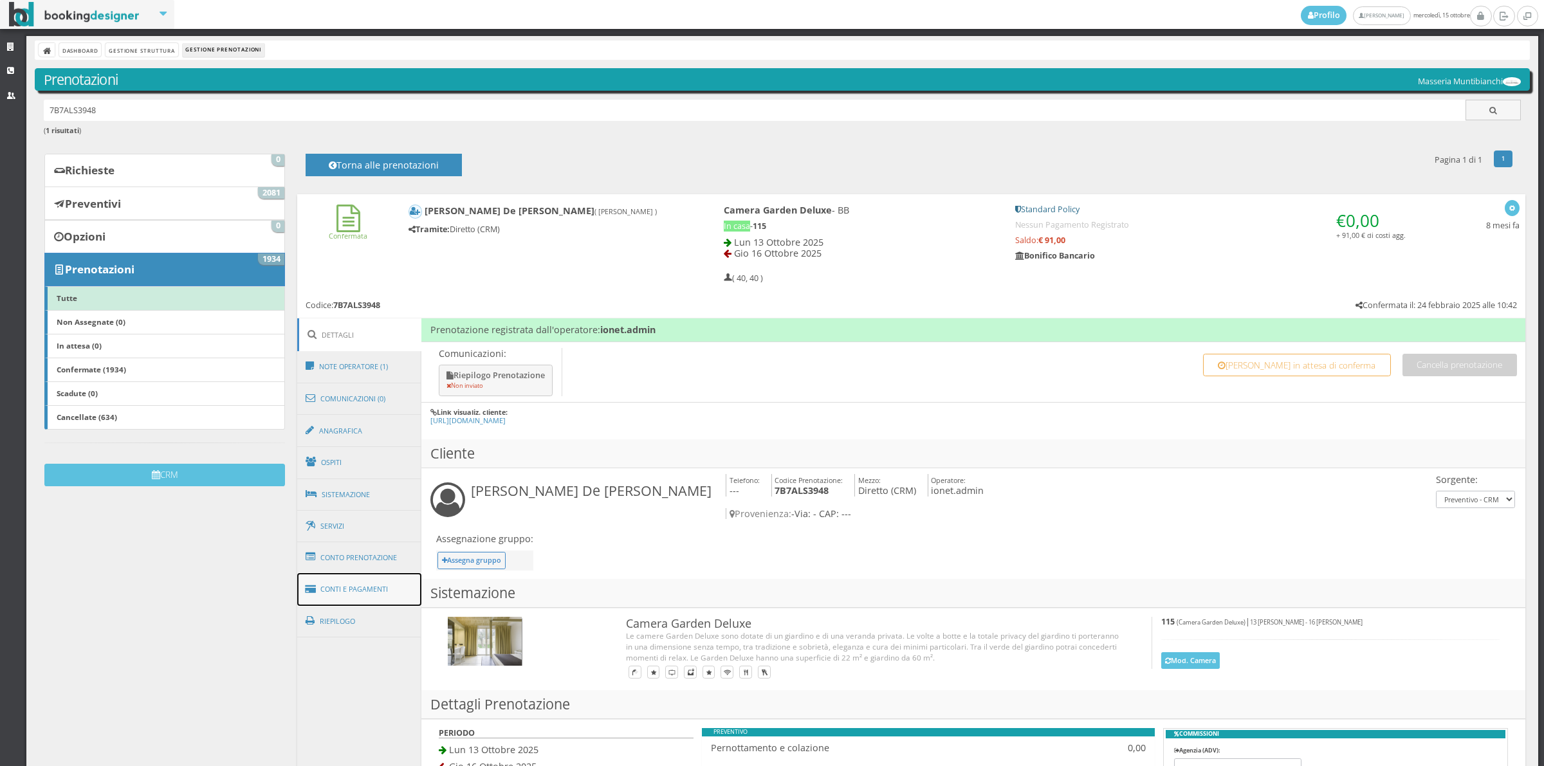
click at [394, 598] on link "Conti e Pagamenti" at bounding box center [359, 589] width 125 height 33
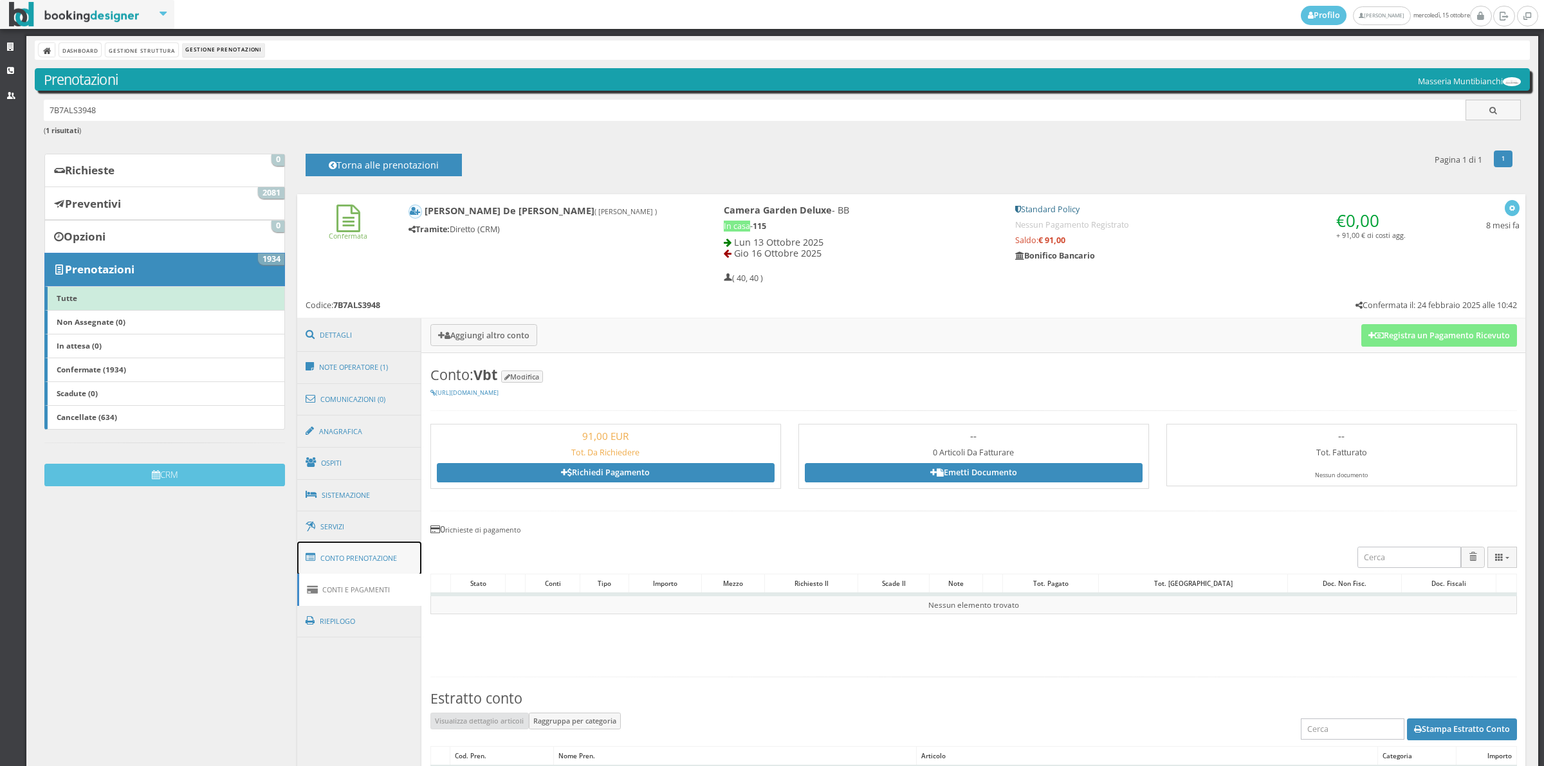
click at [388, 567] on link "Conto Prenotazione" at bounding box center [359, 558] width 125 height 33
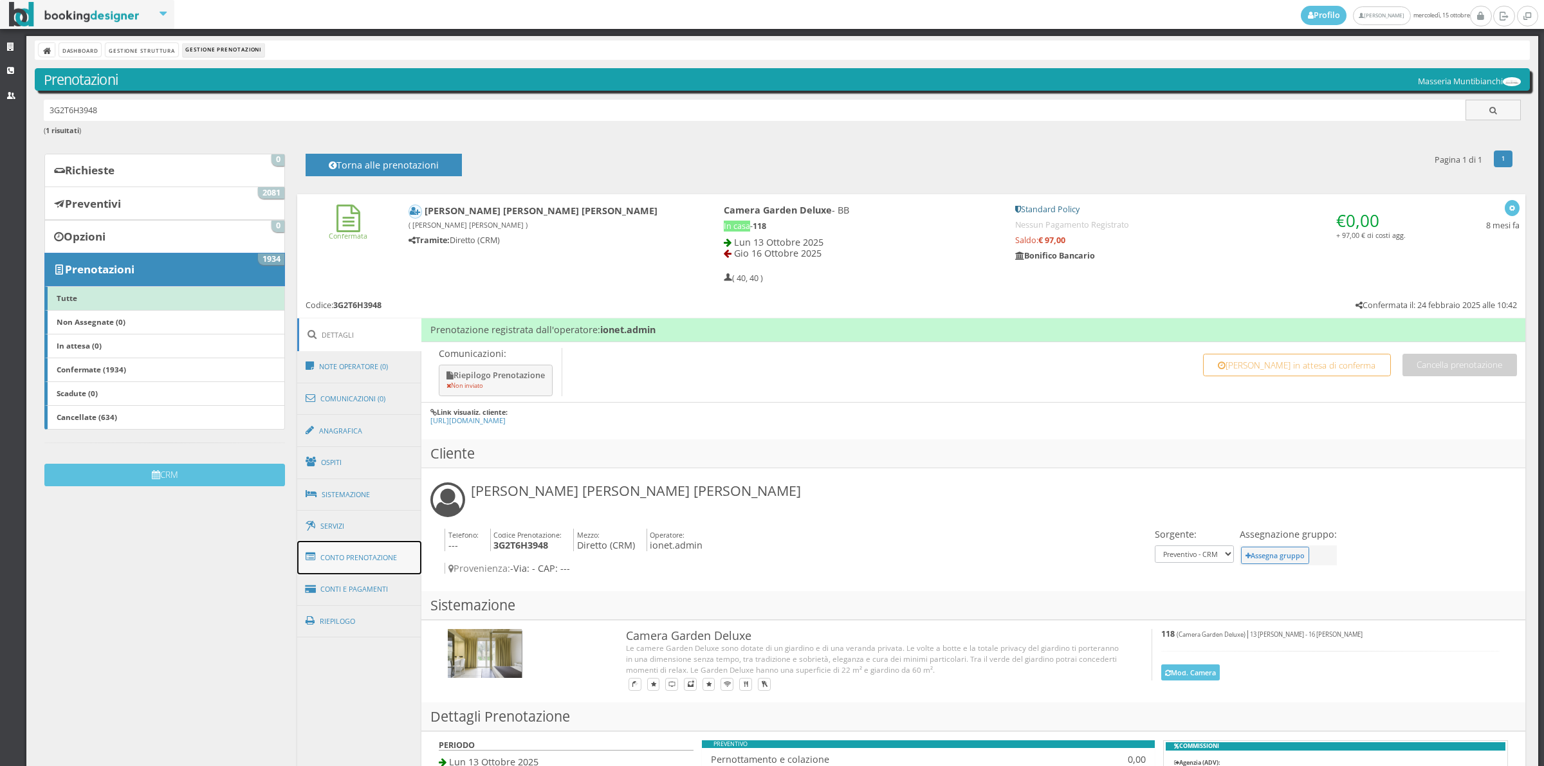
click at [397, 564] on link "Conto Prenotazione" at bounding box center [359, 557] width 125 height 33
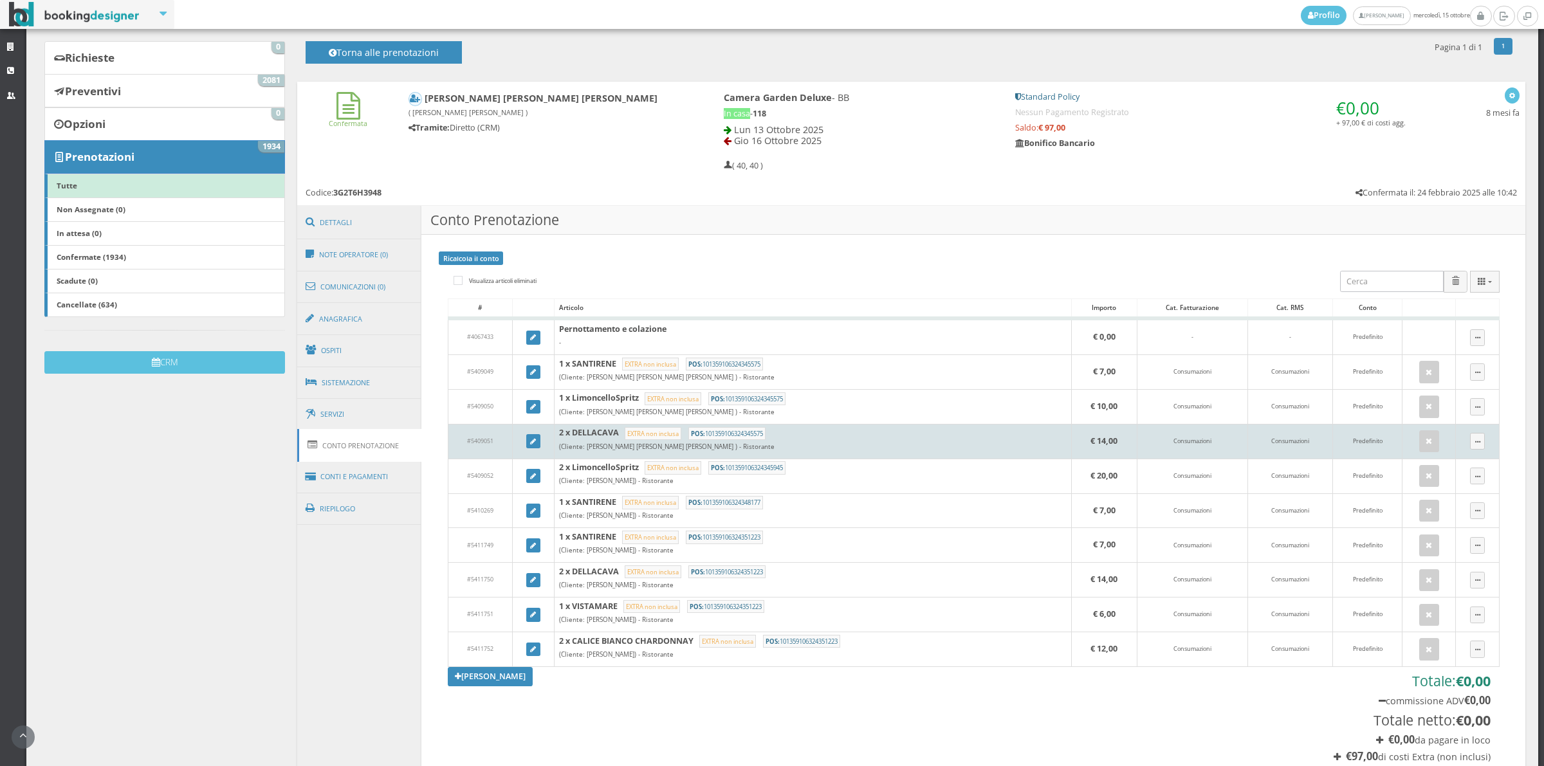
scroll to position [268, 0]
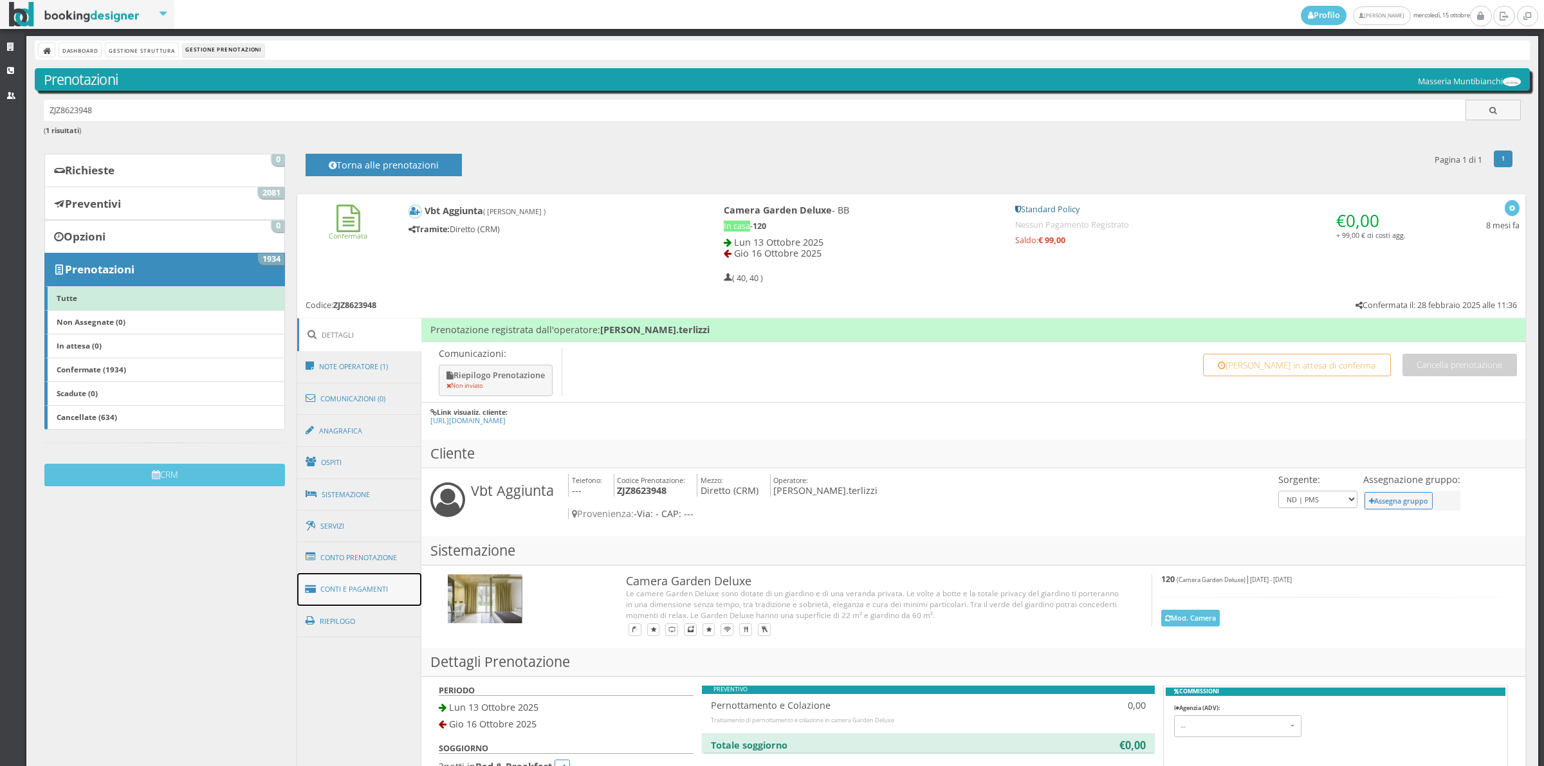
click at [351, 575] on link "Conti e Pagamenti" at bounding box center [359, 589] width 125 height 33
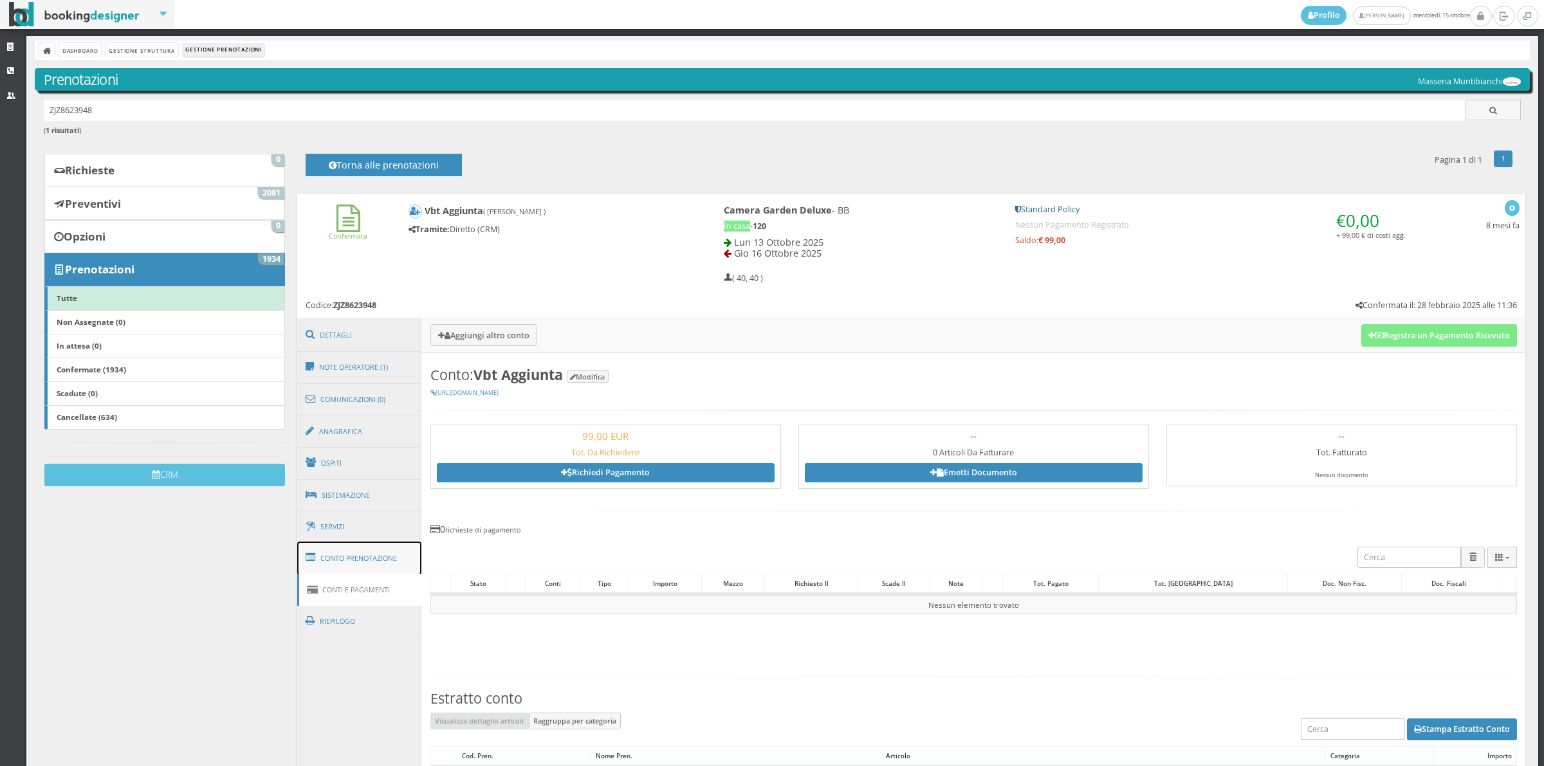
click at [351, 575] on link "Conto Prenotazione" at bounding box center [359, 558] width 125 height 33
